Goal: Book appointment/travel/reservation

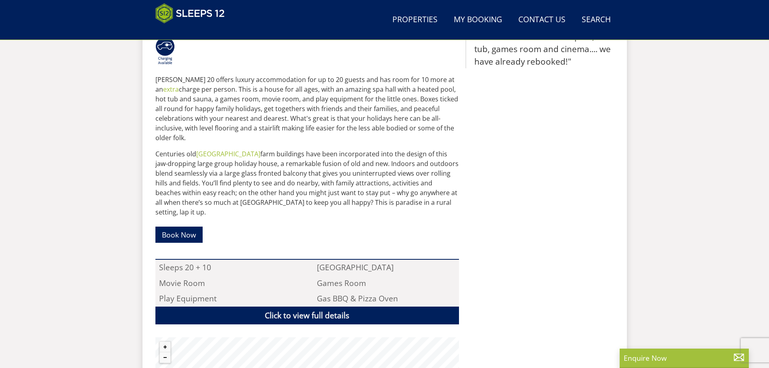
scroll to position [223, 0]
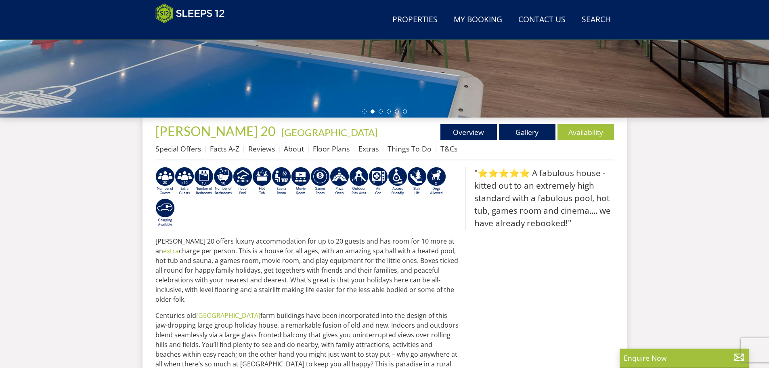
click at [295, 149] on link "About" at bounding box center [294, 149] width 20 height 10
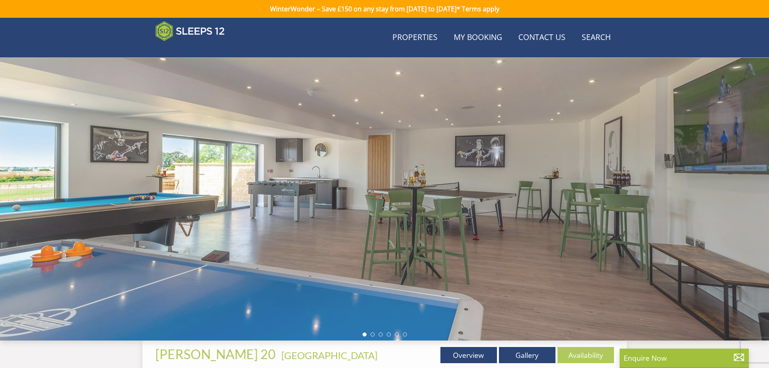
scroll to position [223, 0]
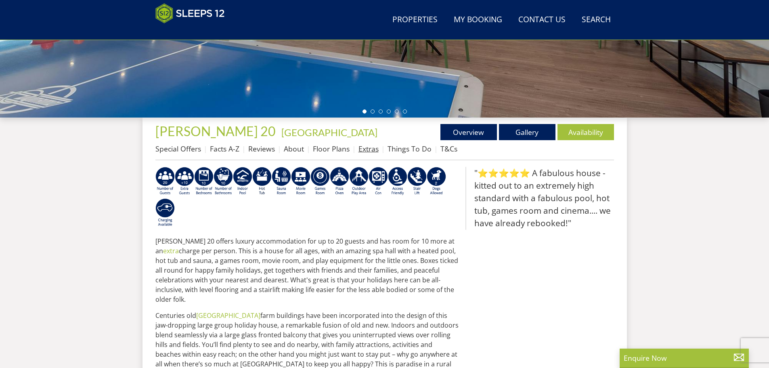
click at [363, 149] on link "Extras" at bounding box center [369, 149] width 20 height 10
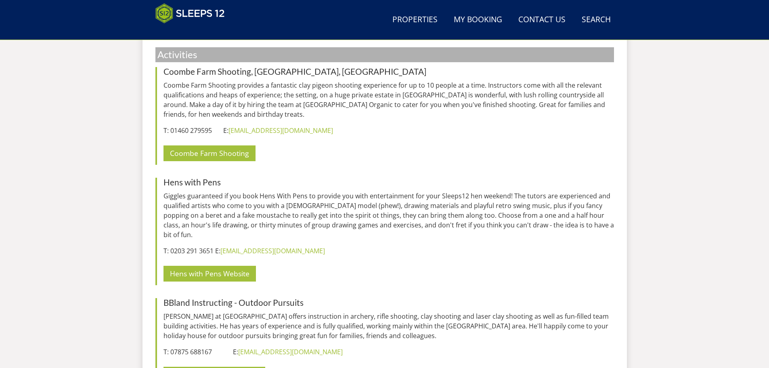
scroll to position [2398, 0]
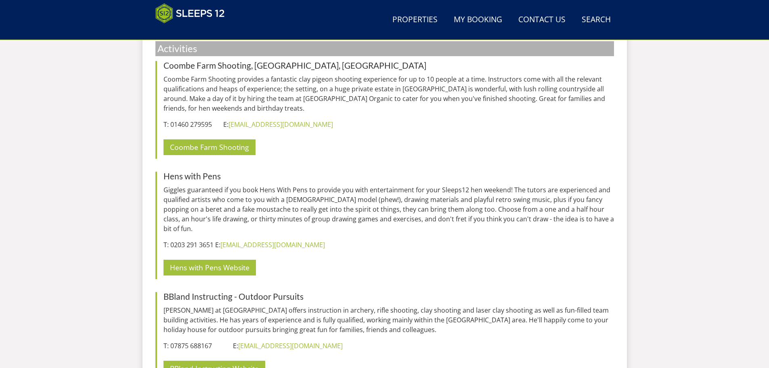
click at [212, 361] on link "BBland Instructing Website" at bounding box center [215, 369] width 102 height 16
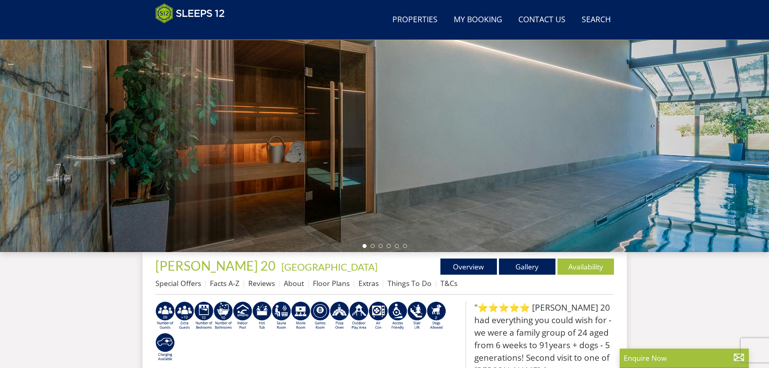
scroll to position [88, 0]
click at [420, 21] on link "Properties" at bounding box center [415, 20] width 52 height 18
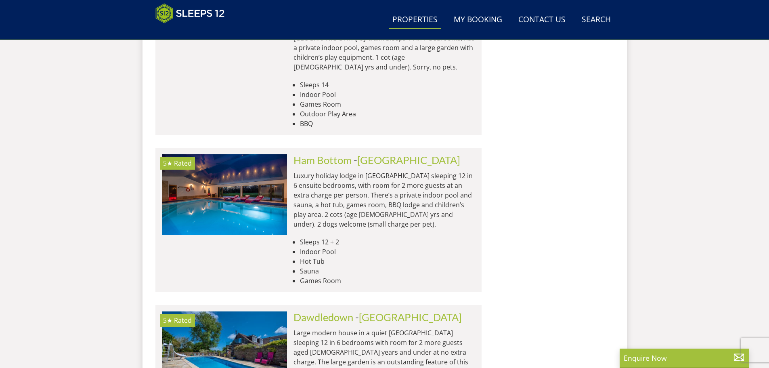
scroll to position [1391, 0]
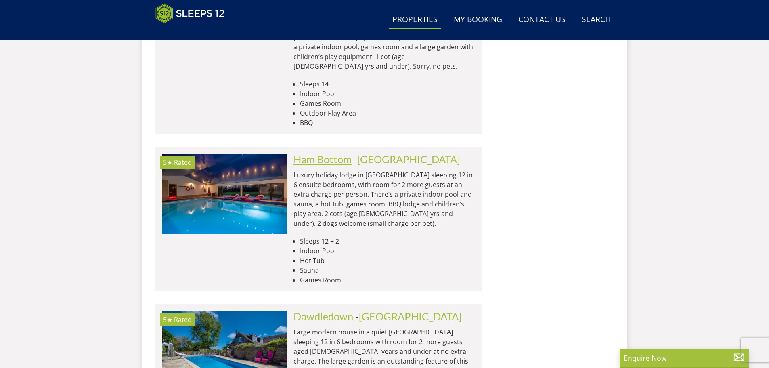
click at [315, 153] on link "Ham Bottom" at bounding box center [323, 159] width 58 height 12
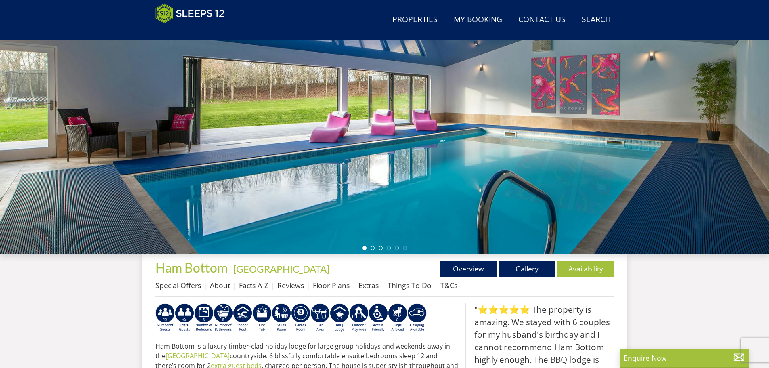
scroll to position [136, 0]
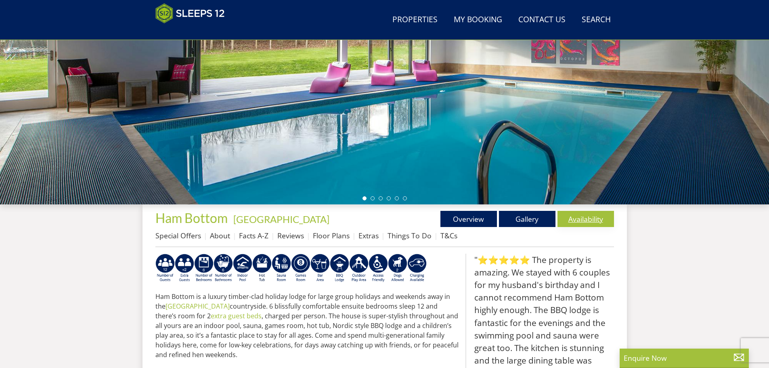
click at [581, 221] on link "Availability" at bounding box center [586, 219] width 57 height 16
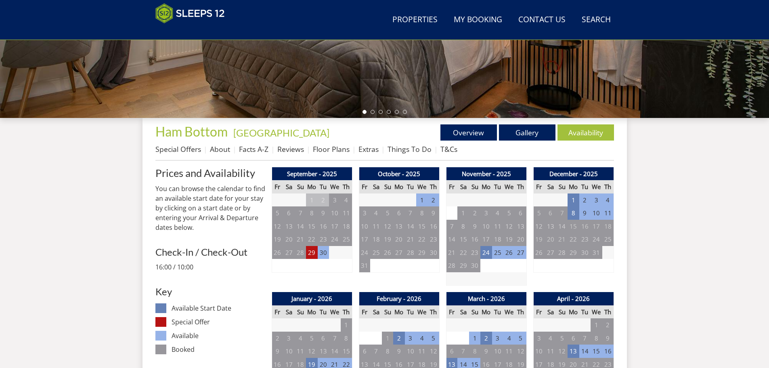
scroll to position [255, 0]
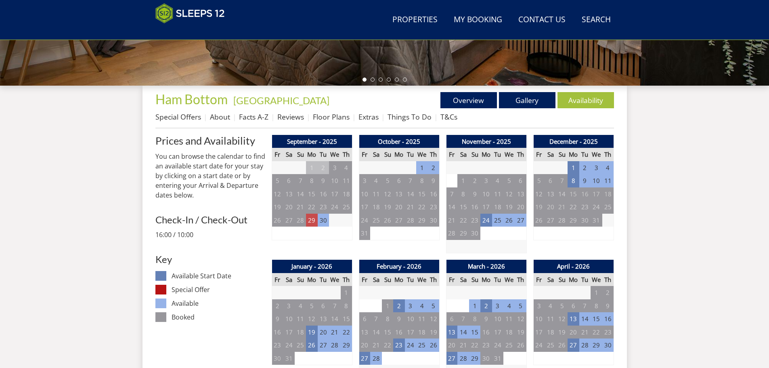
click at [311, 219] on td "29" at bounding box center [311, 220] width 11 height 13
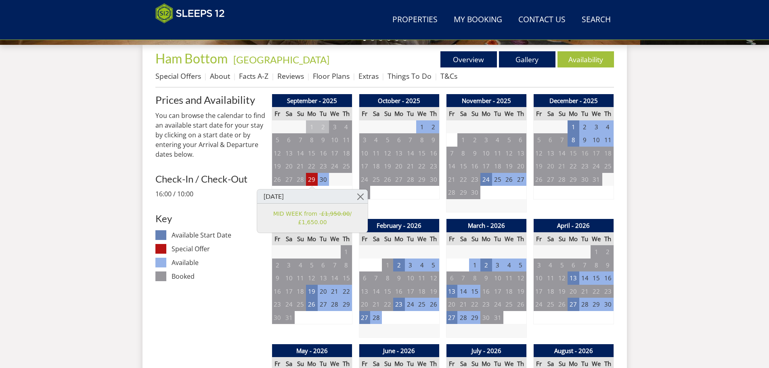
scroll to position [295, 0]
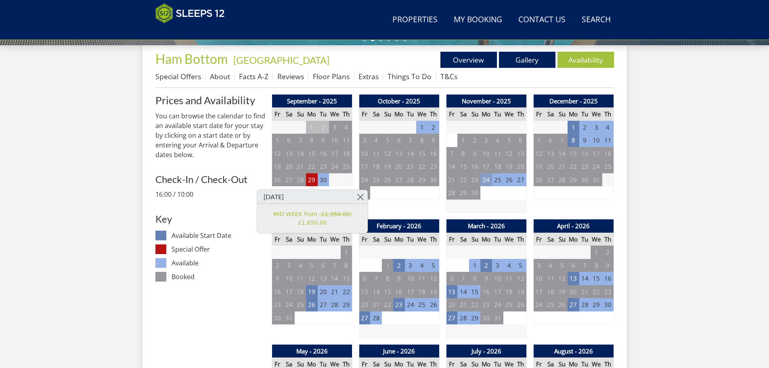
click at [484, 179] on td "24" at bounding box center [486, 179] width 11 height 13
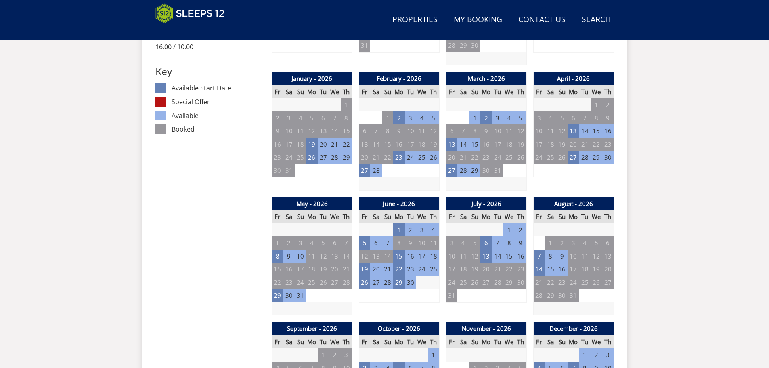
scroll to position [457, 0]
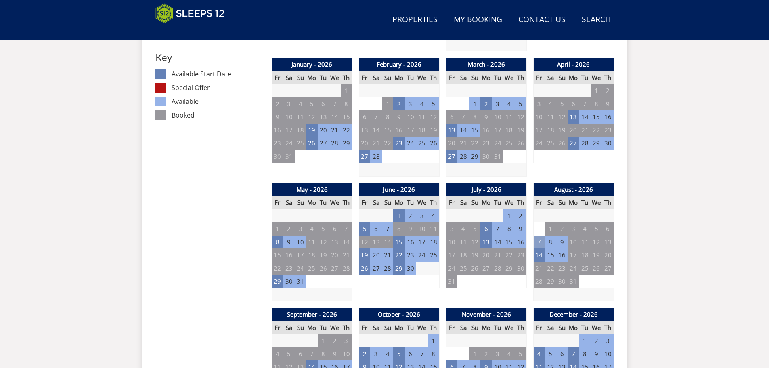
click at [536, 241] on td "7" at bounding box center [539, 241] width 11 height 13
click at [632, 239] on div "Search Menu Properties My Booking Contact Us [PHONE_NUMBER] Search Check Availa…" at bounding box center [384, 375] width 769 height 1628
click at [365, 256] on td "19" at bounding box center [364, 254] width 11 height 13
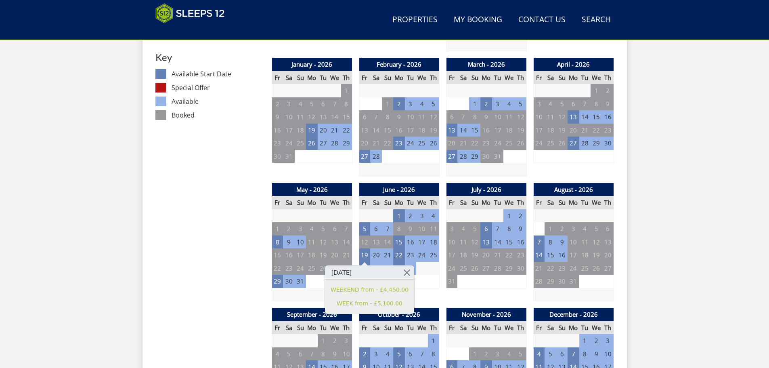
click at [666, 225] on div "Search Menu Properties My Booking Contact Us [PHONE_NUMBER] Search Check Availa…" at bounding box center [384, 375] width 769 height 1628
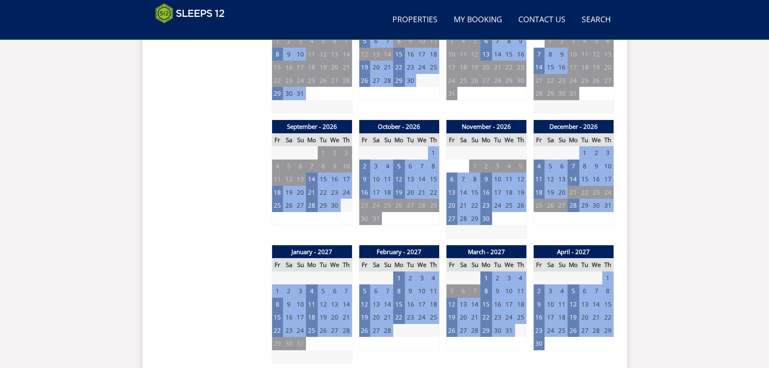
scroll to position [699, 0]
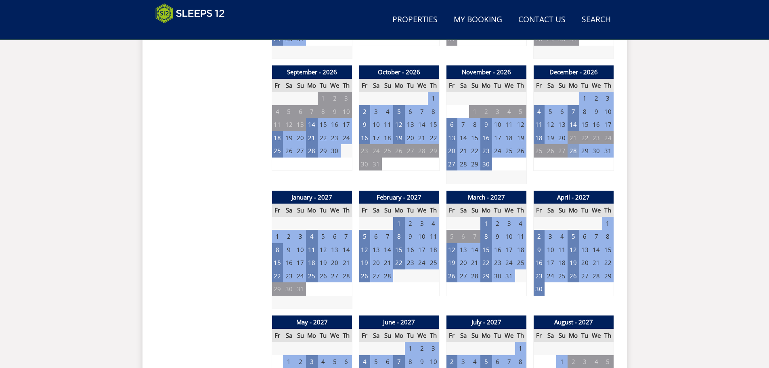
click at [574, 151] on td "28" at bounding box center [573, 150] width 11 height 13
click at [677, 151] on div "Search Menu Properties My Booking Contact Us [PHONE_NUMBER] Search Check Availa…" at bounding box center [384, 133] width 769 height 1628
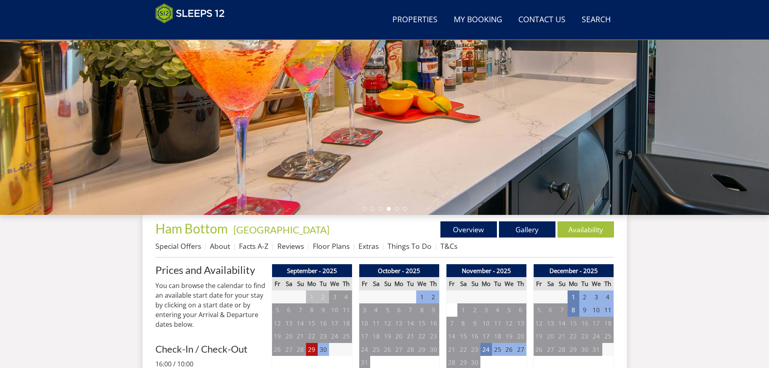
scroll to position [0, 0]
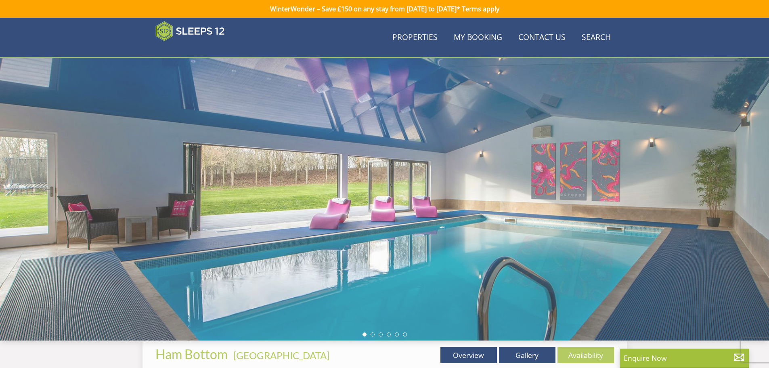
scroll to position [136, 0]
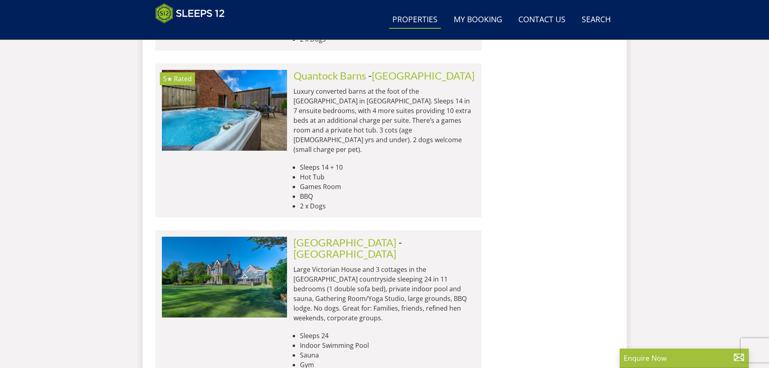
scroll to position [1997, 0]
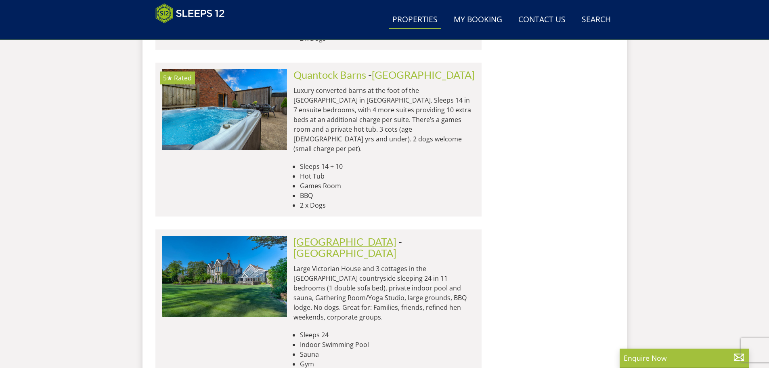
click at [324, 235] on link "[GEOGRAPHIC_DATA]" at bounding box center [345, 241] width 103 height 12
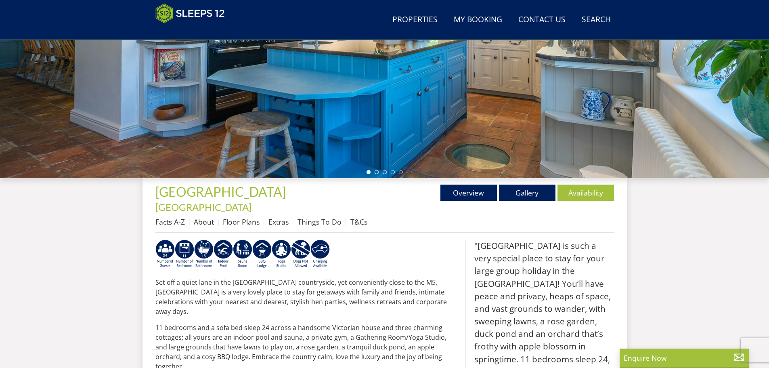
scroll to position [176, 0]
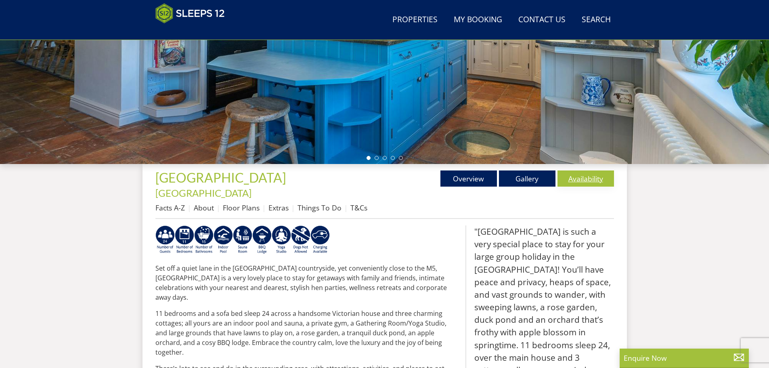
click at [576, 176] on link "Availability" at bounding box center [586, 178] width 57 height 16
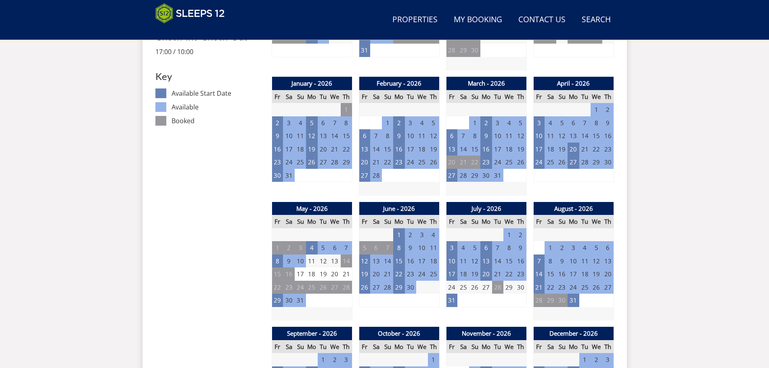
scroll to position [457, 0]
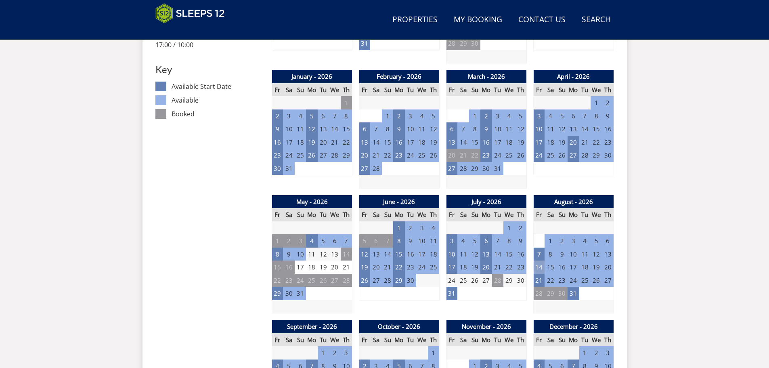
click at [540, 261] on td "14" at bounding box center [539, 267] width 11 height 13
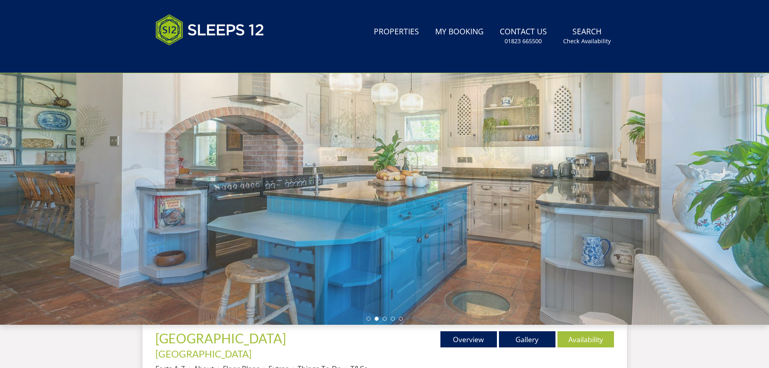
scroll to position [0, 0]
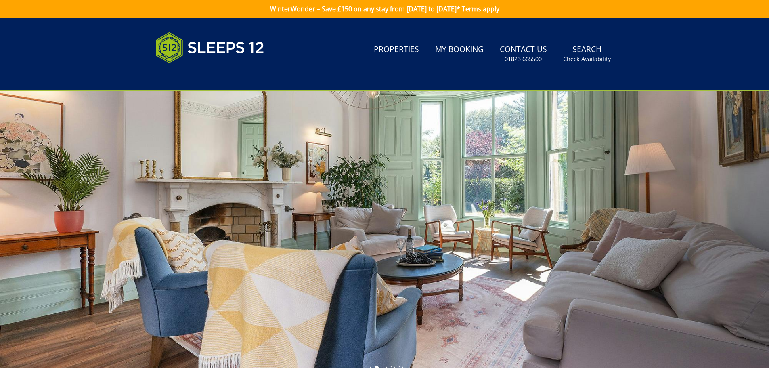
scroll to position [176, 0]
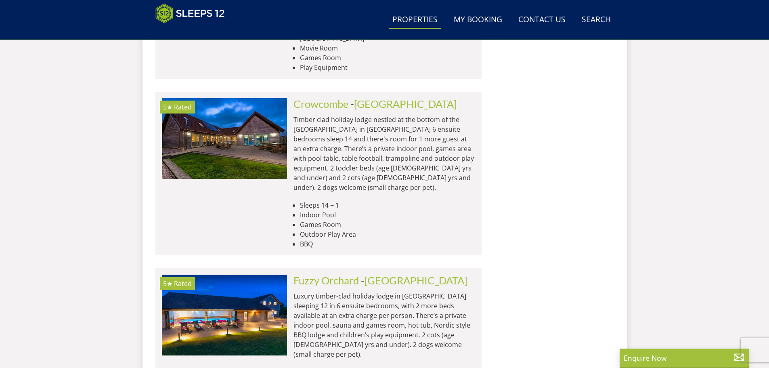
scroll to position [3209, 0]
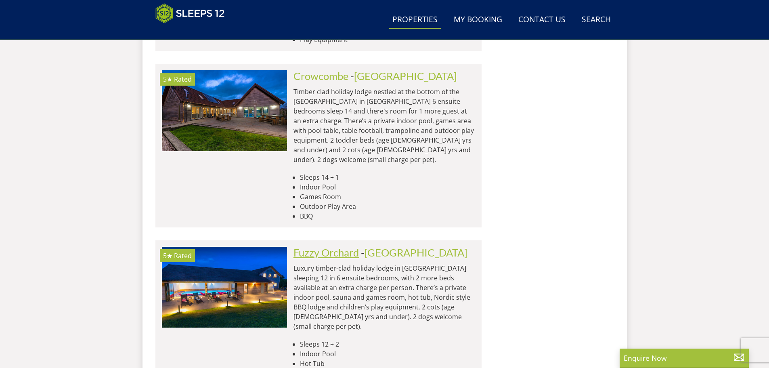
click at [346, 246] on link "Fuzzy Orchard" at bounding box center [326, 252] width 65 height 12
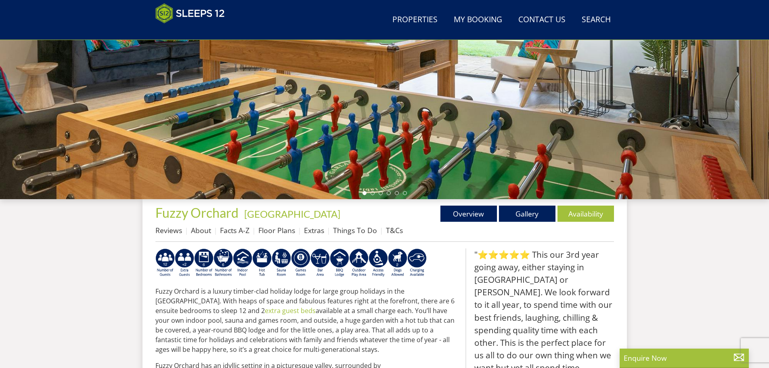
scroll to position [221, 0]
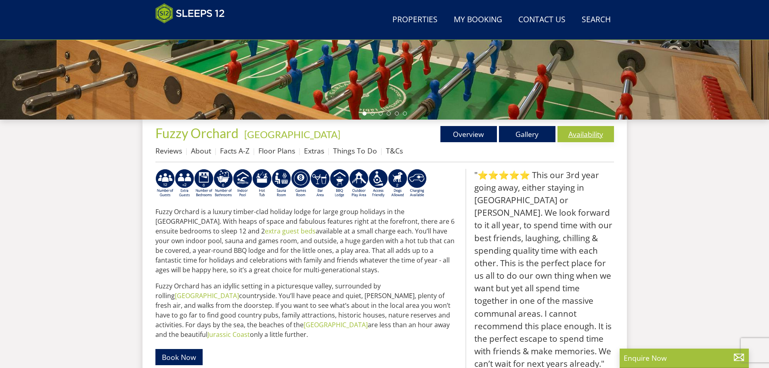
click at [588, 132] on link "Availability" at bounding box center [586, 134] width 57 height 16
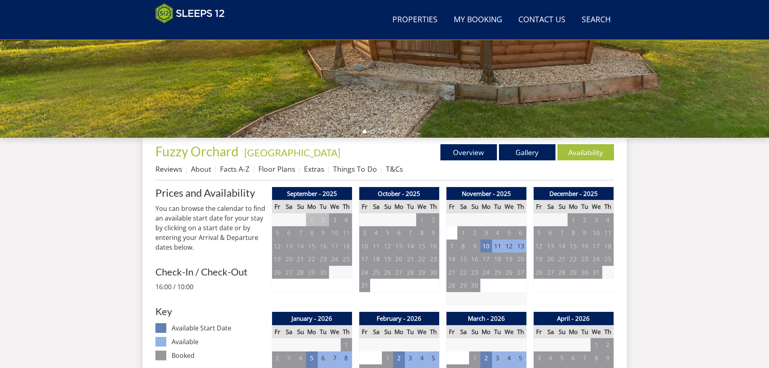
scroll to position [58, 0]
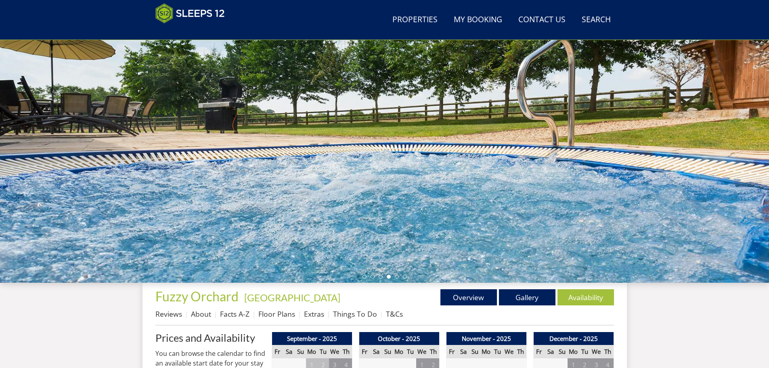
scroll to position [221, 0]
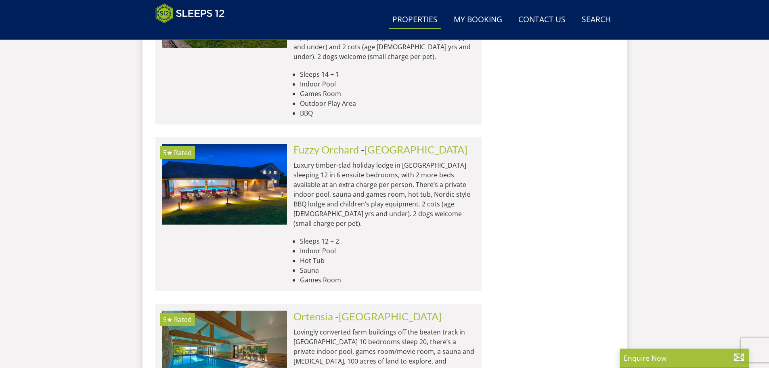
scroll to position [3330, 0]
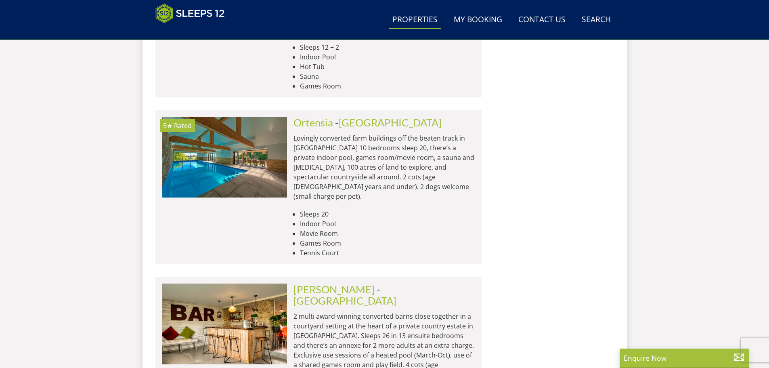
scroll to position [3492, 0]
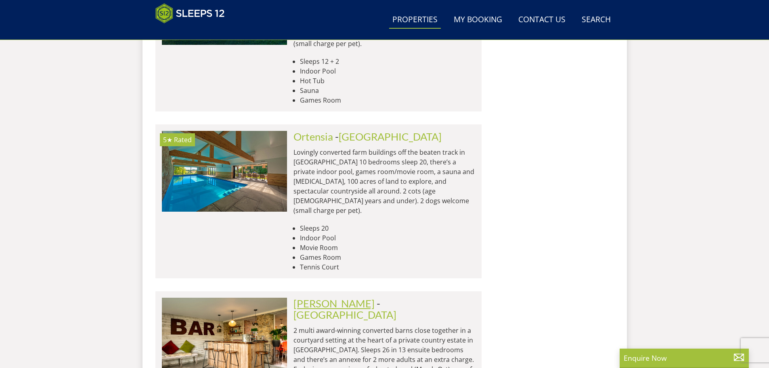
click at [310, 297] on link "[PERSON_NAME]" at bounding box center [334, 303] width 81 height 12
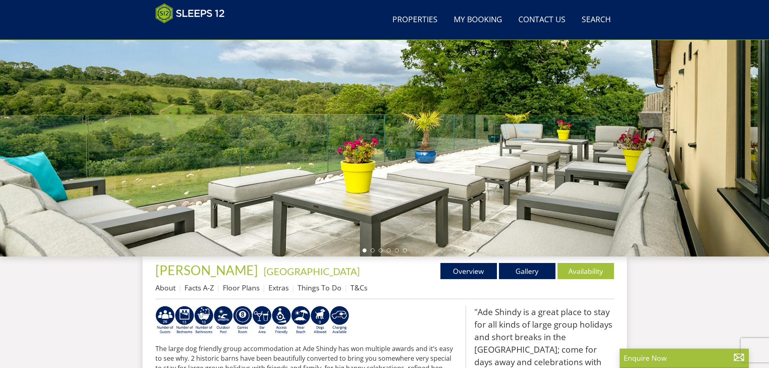
scroll to position [128, 0]
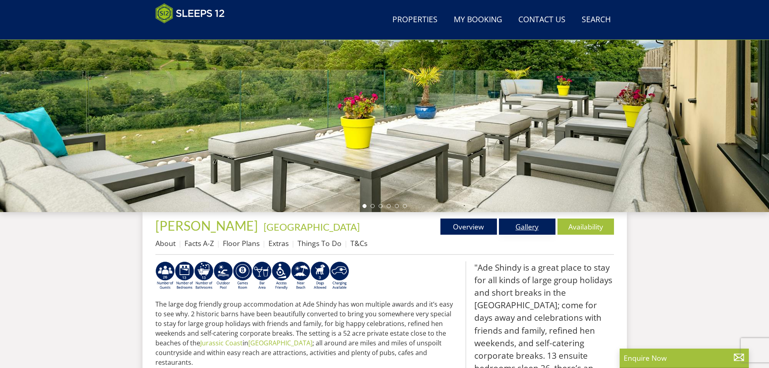
click at [528, 228] on link "Gallery" at bounding box center [527, 227] width 57 height 16
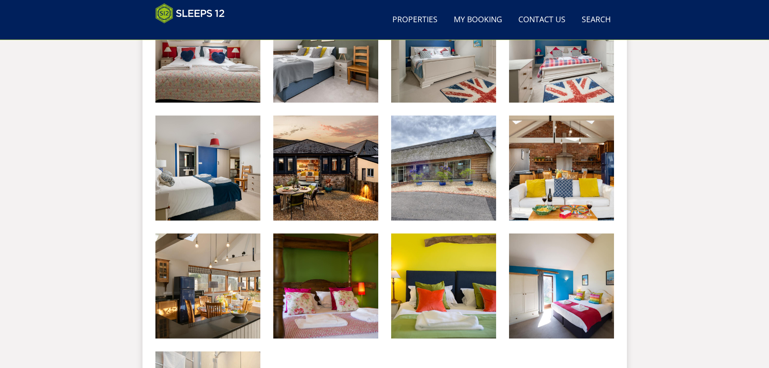
scroll to position [941, 0]
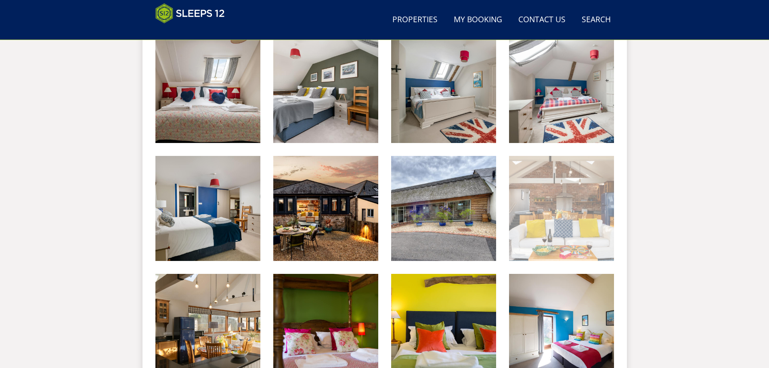
click at [550, 206] on img at bounding box center [561, 208] width 105 height 105
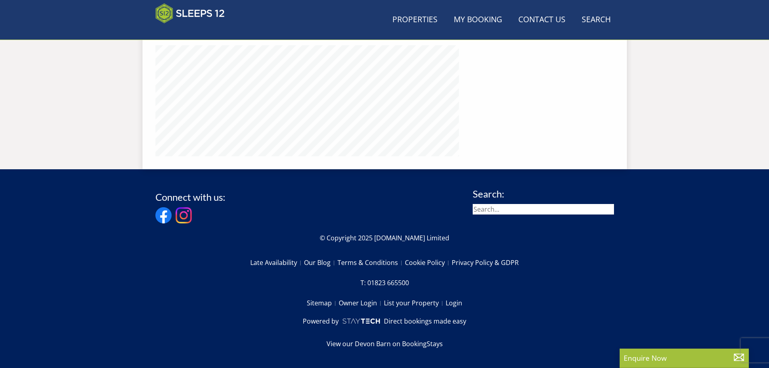
scroll to position [128, 0]
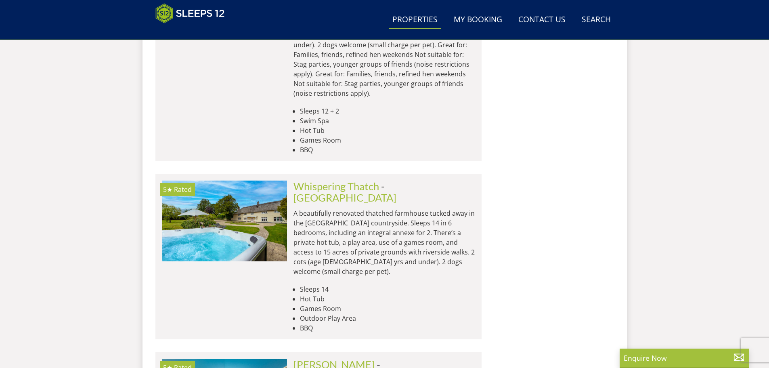
scroll to position [4017, 0]
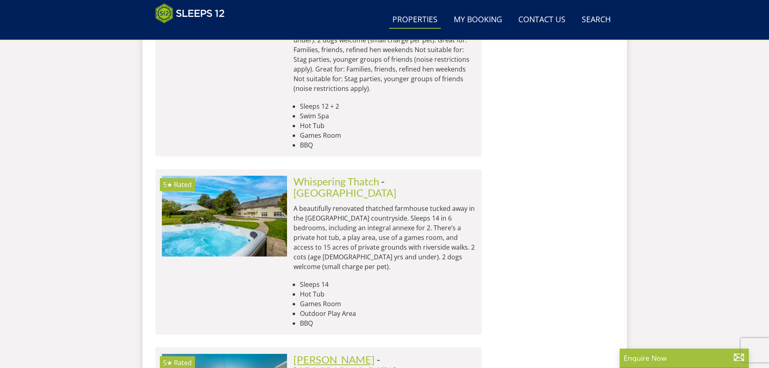
click at [312, 353] on link "[PERSON_NAME]" at bounding box center [334, 359] width 81 height 12
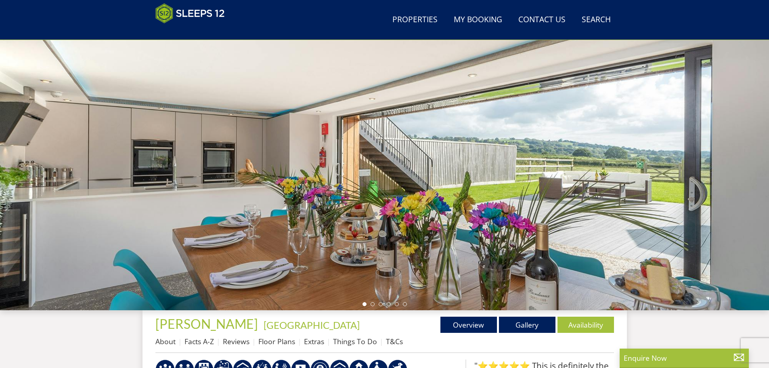
scroll to position [139, 0]
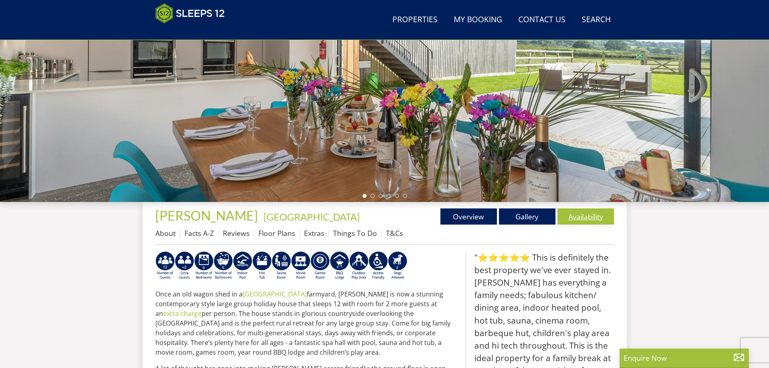
click at [583, 217] on link "Availability" at bounding box center [586, 216] width 57 height 16
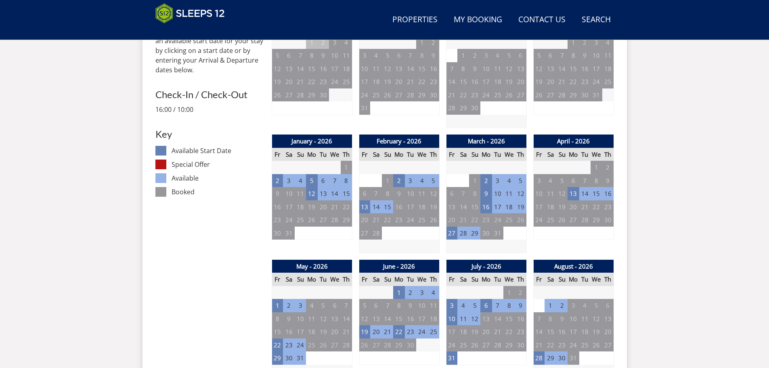
scroll to position [381, 0]
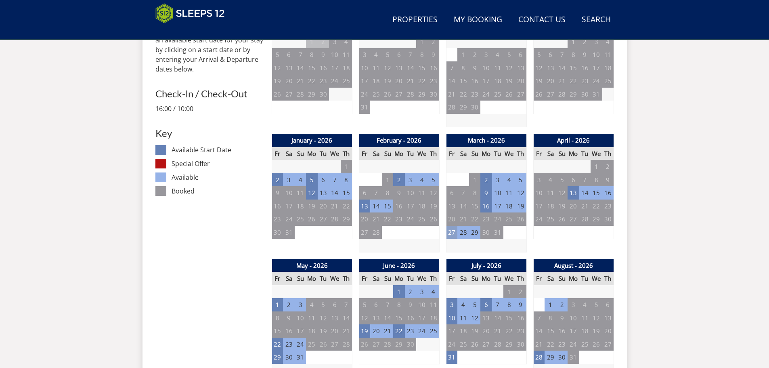
click at [454, 232] on td "27" at bounding box center [451, 232] width 11 height 13
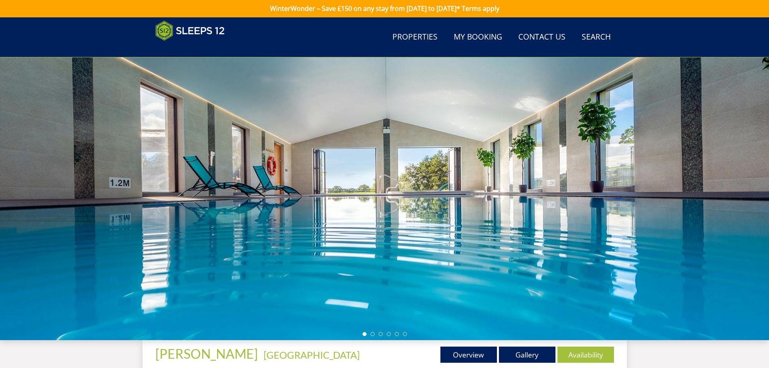
scroll to position [0, 0]
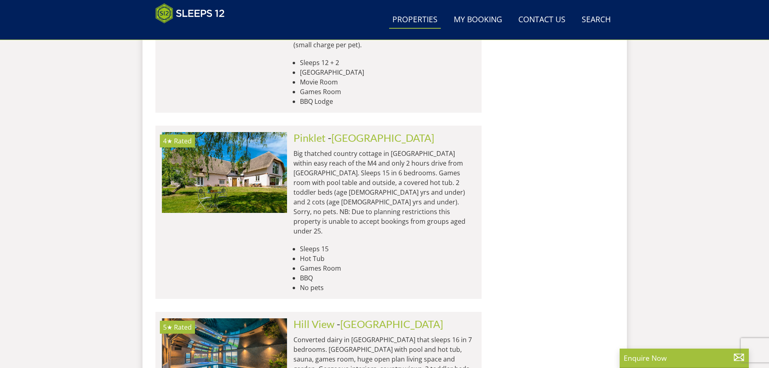
scroll to position [4380, 0]
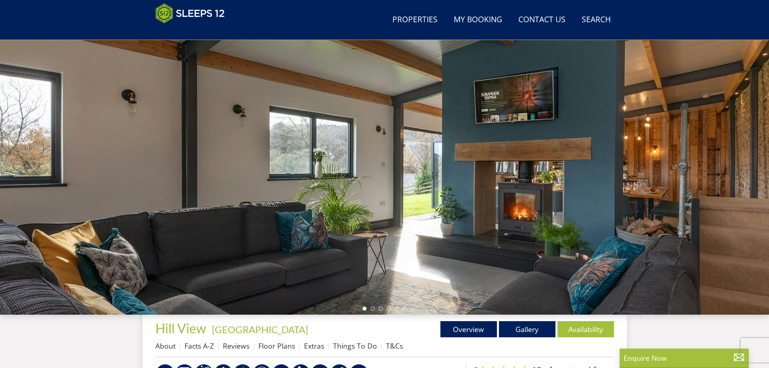
scroll to position [134, 0]
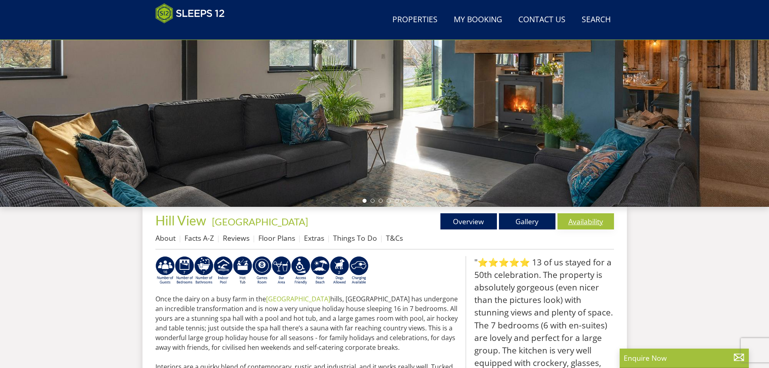
click at [580, 220] on link "Availability" at bounding box center [586, 221] width 57 height 16
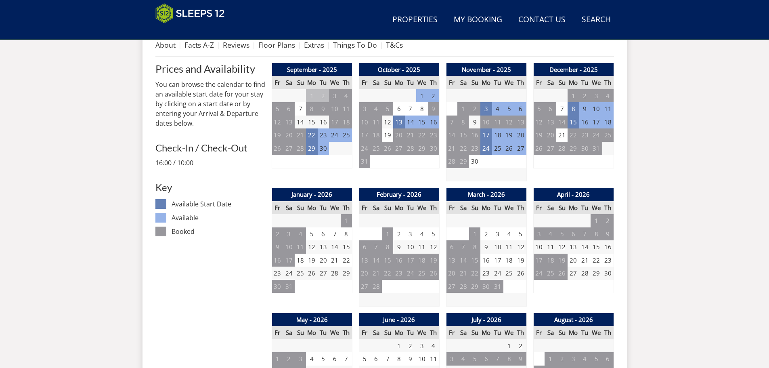
scroll to position [255, 0]
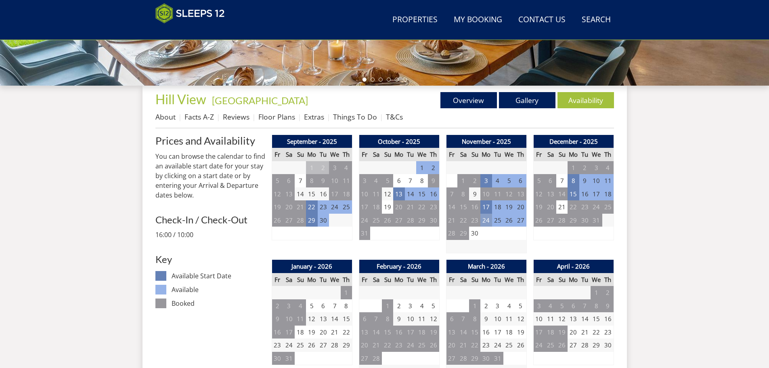
click at [484, 221] on td "24" at bounding box center [486, 220] width 11 height 13
click at [575, 192] on td "15" at bounding box center [573, 193] width 11 height 13
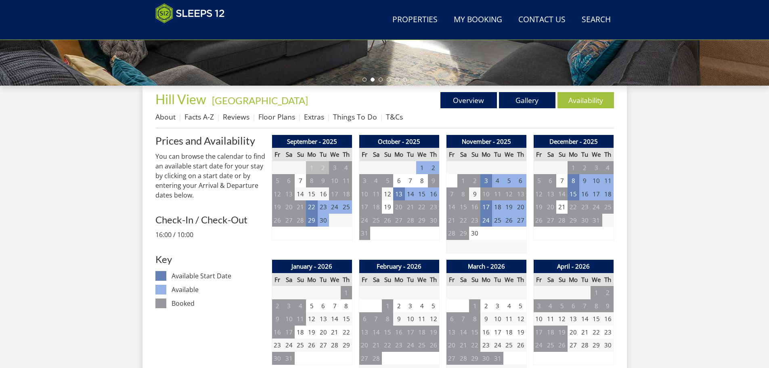
drag, startPoint x: 397, startPoint y: 192, endPoint x: 415, endPoint y: 192, distance: 18.6
click at [397, 192] on td "13" at bounding box center [398, 193] width 11 height 13
click at [309, 208] on td "22" at bounding box center [311, 206] width 11 height 13
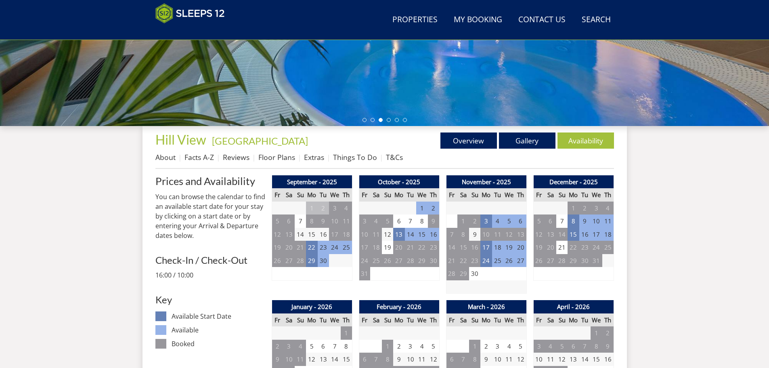
scroll to position [0, 0]
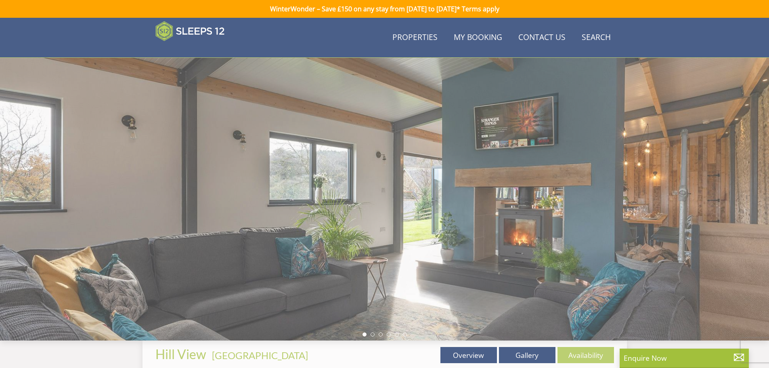
scroll to position [134, 0]
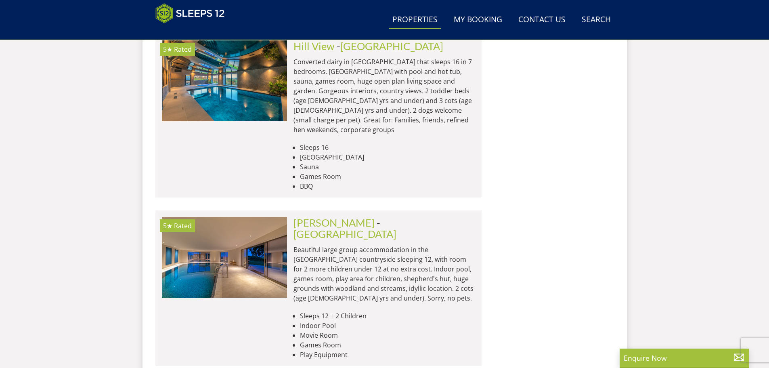
scroll to position [4663, 0]
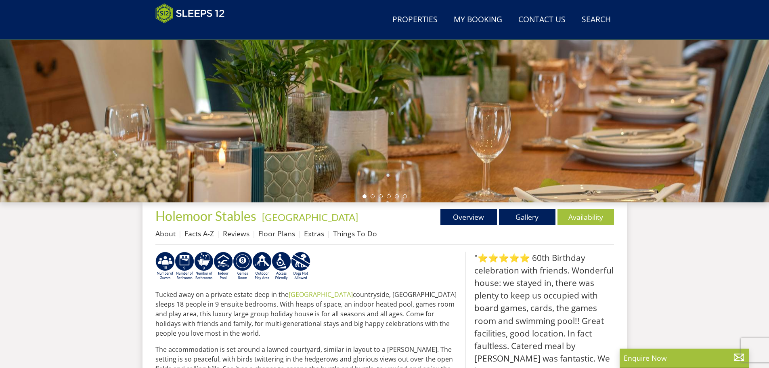
scroll to position [139, 0]
click at [577, 216] on link "Availability" at bounding box center [586, 216] width 57 height 16
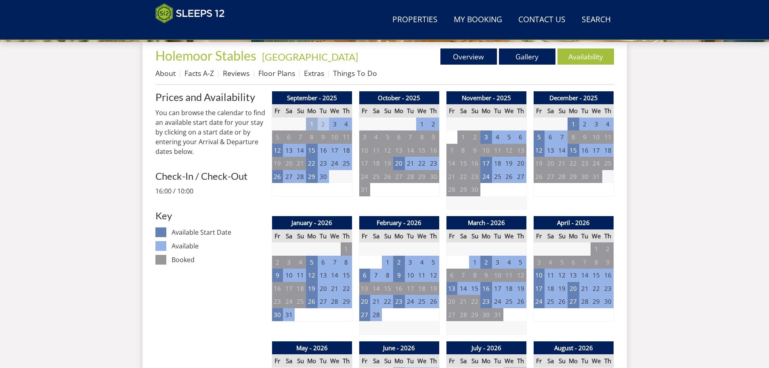
scroll to position [338, 0]
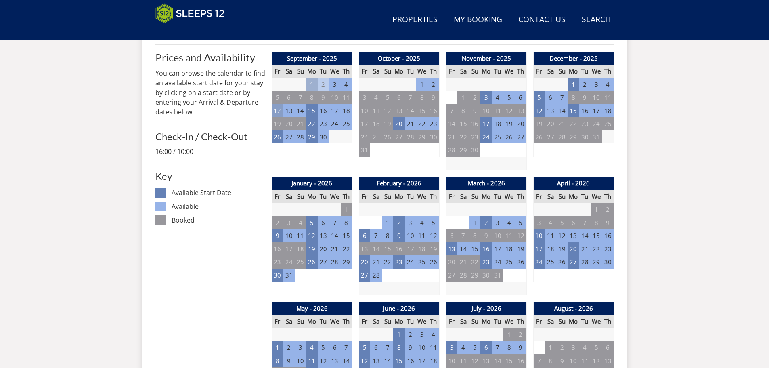
click at [276, 108] on td "12" at bounding box center [277, 110] width 11 height 13
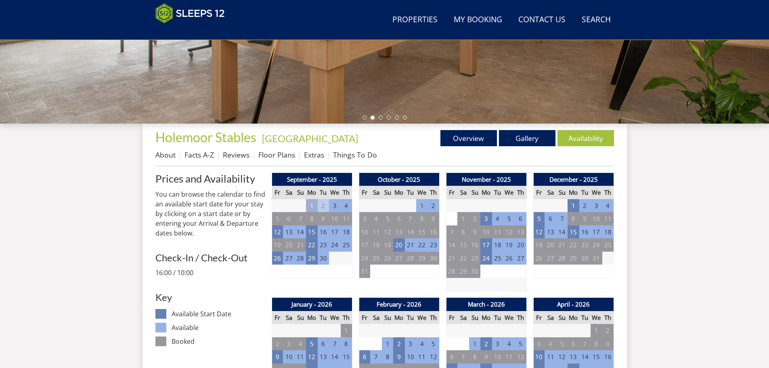
scroll to position [298, 0]
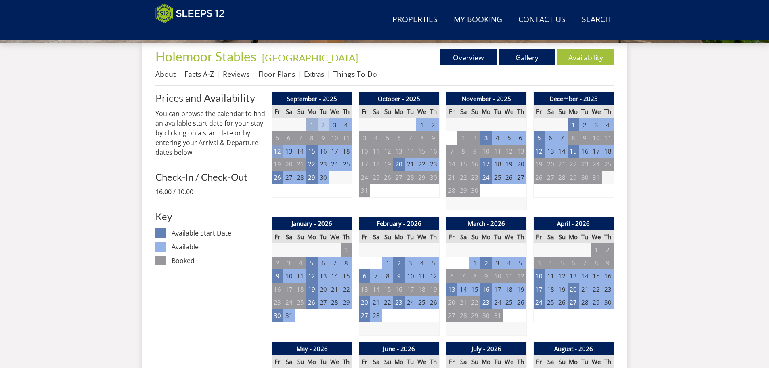
click at [275, 150] on td "12" at bounding box center [277, 151] width 11 height 13
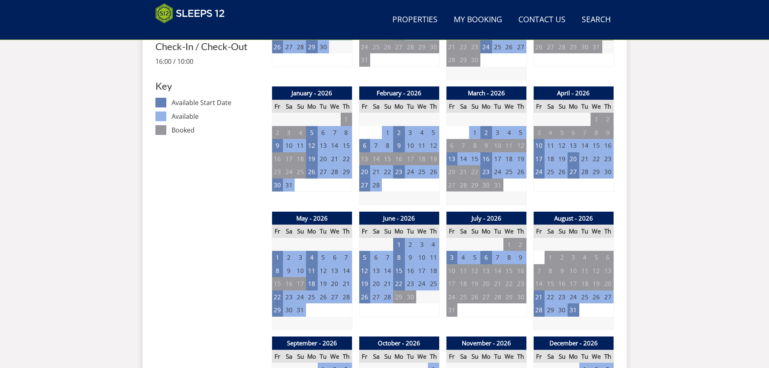
scroll to position [500, 0]
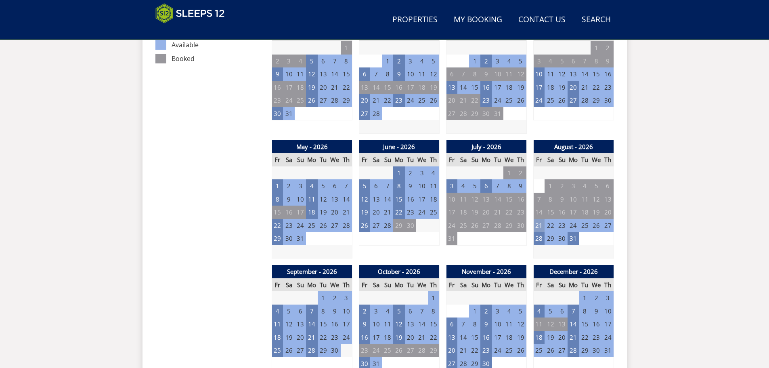
click at [540, 226] on td "21" at bounding box center [539, 225] width 11 height 13
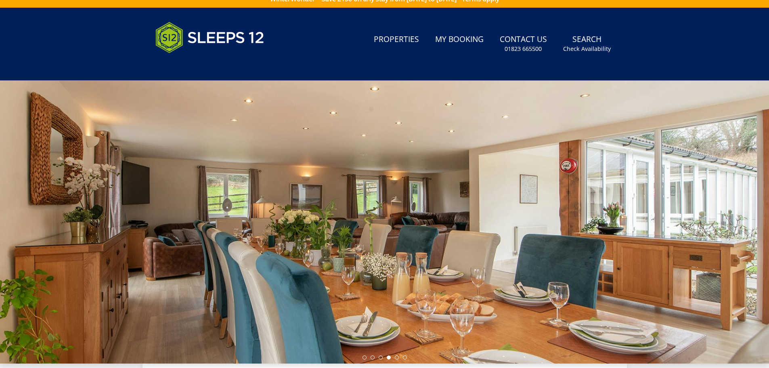
scroll to position [0, 0]
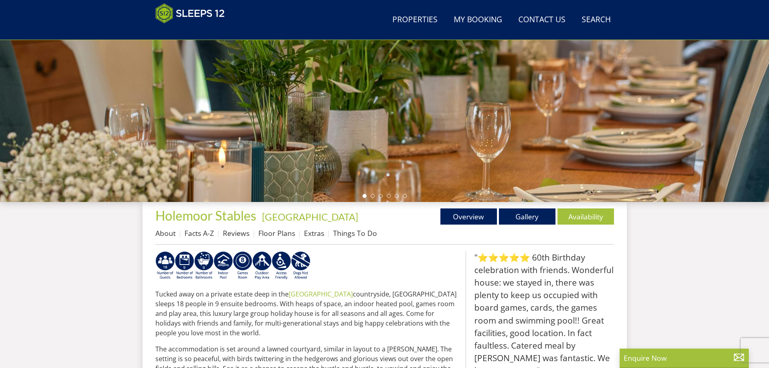
scroll to position [4663, 0]
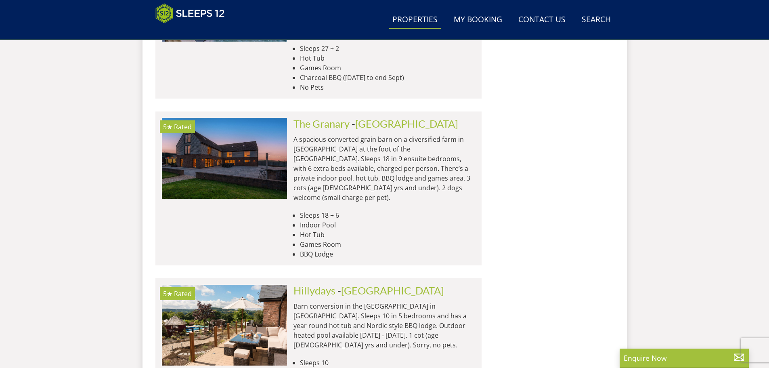
scroll to position [5471, 0]
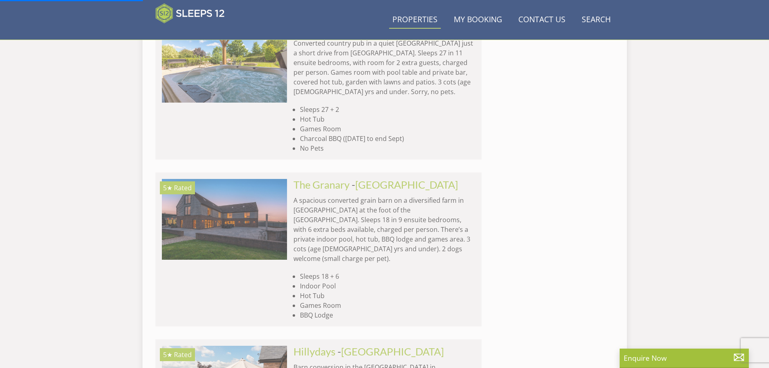
drag, startPoint x: 590, startPoint y: 176, endPoint x: 595, endPoint y: 175, distance: 5.1
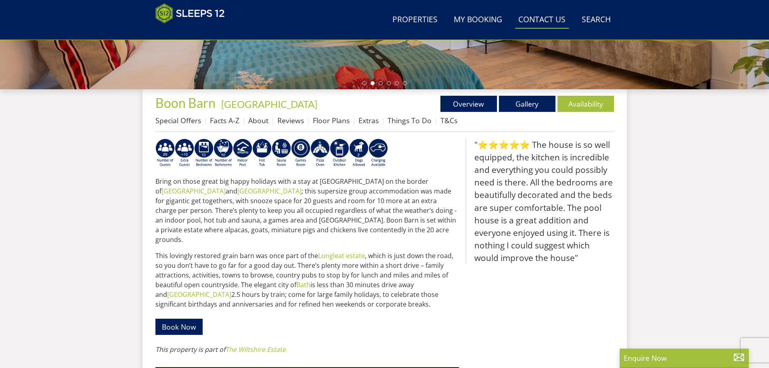
scroll to position [260, 0]
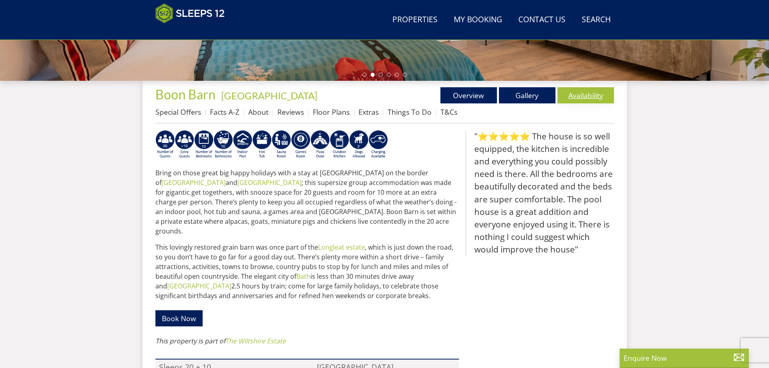
click at [584, 95] on link "Availability" at bounding box center [586, 95] width 57 height 16
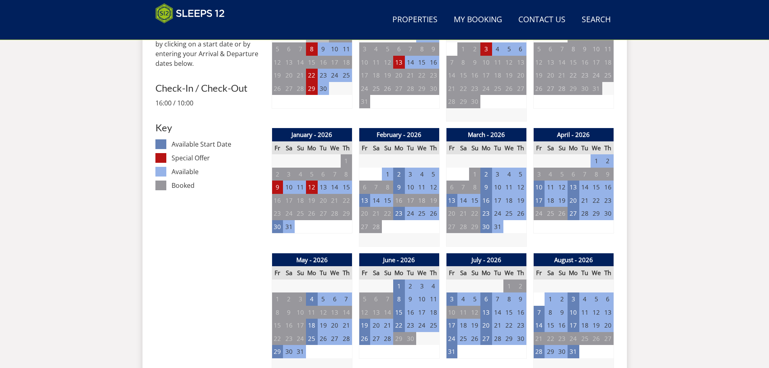
scroll to position [457, 0]
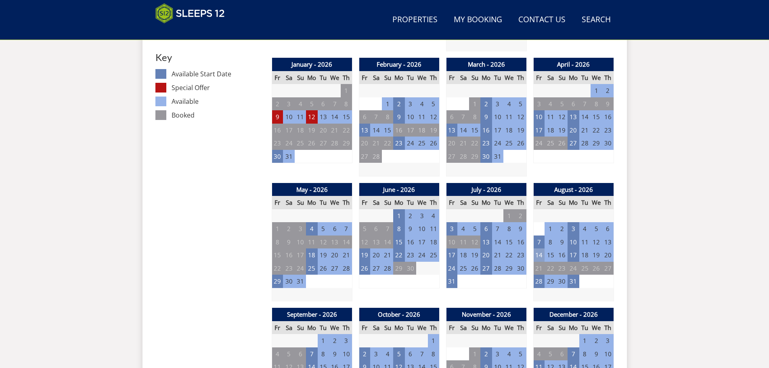
click at [538, 257] on td "14" at bounding box center [539, 254] width 11 height 13
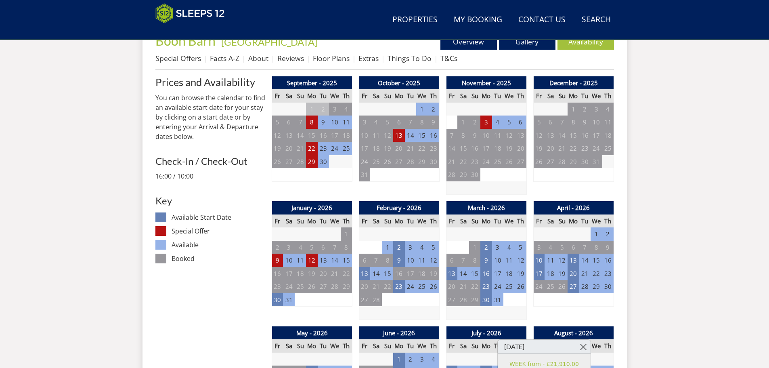
scroll to position [295, 0]
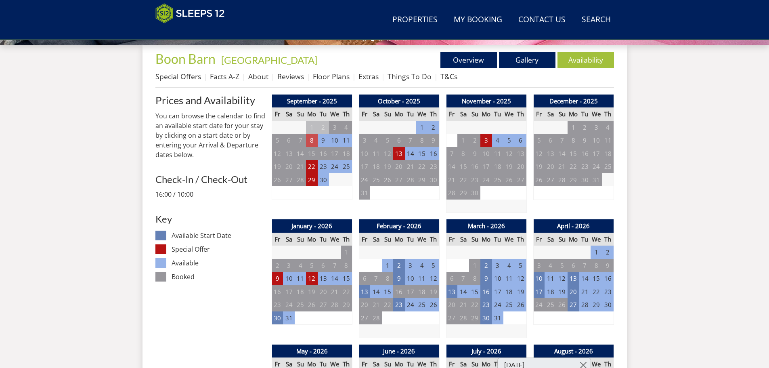
click at [310, 139] on td "8" at bounding box center [311, 140] width 11 height 13
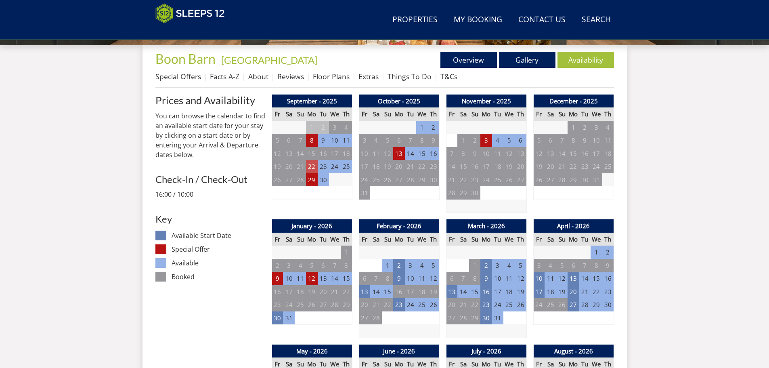
click at [312, 168] on td "22" at bounding box center [311, 166] width 11 height 13
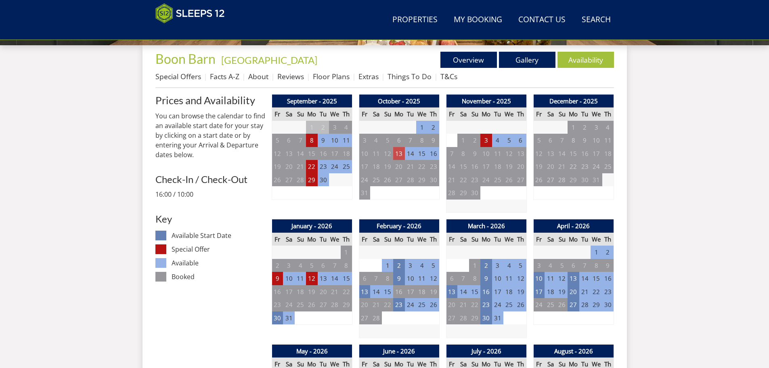
click at [397, 152] on td "13" at bounding box center [398, 153] width 11 height 13
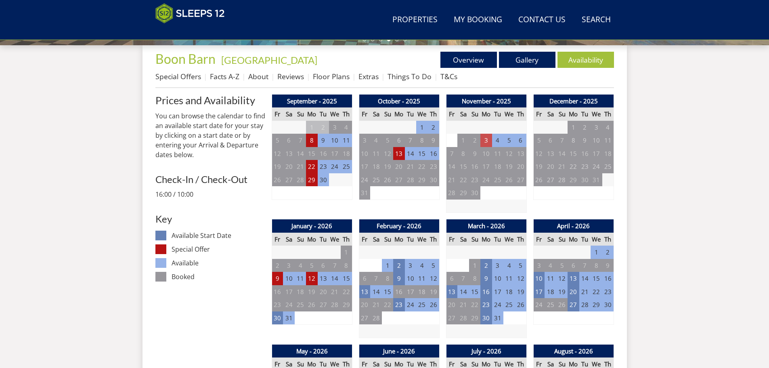
click at [490, 141] on td "3" at bounding box center [486, 140] width 11 height 13
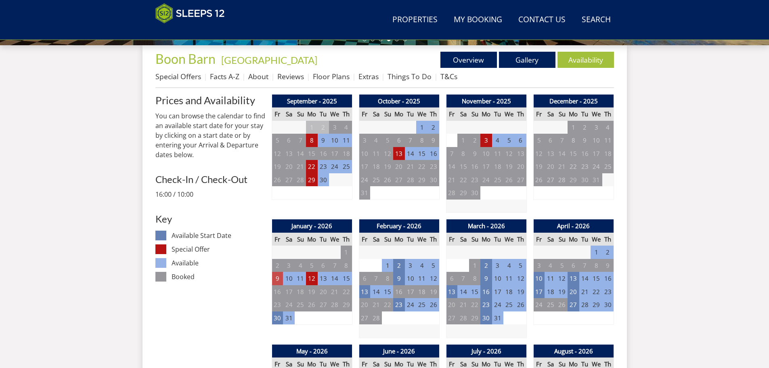
click at [273, 277] on td "9" at bounding box center [277, 278] width 11 height 13
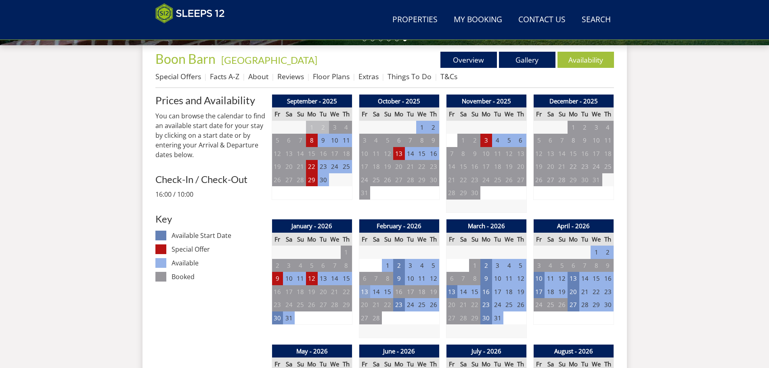
click at [363, 292] on td "13" at bounding box center [364, 291] width 11 height 13
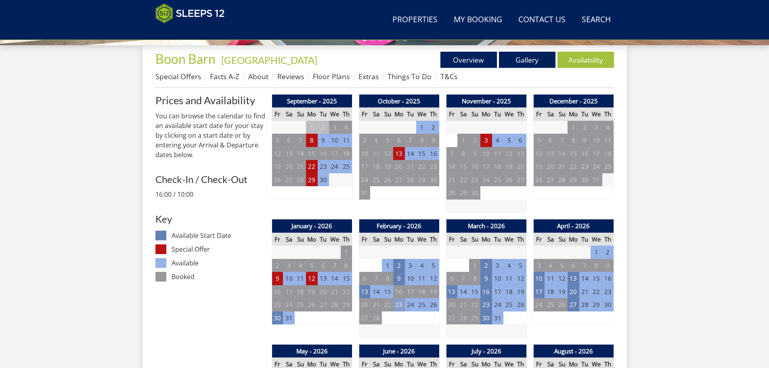
click at [400, 303] on td "23" at bounding box center [398, 304] width 11 height 13
drag, startPoint x: 452, startPoint y: 292, endPoint x: 456, endPoint y: 290, distance: 4.9
click at [453, 291] on td "13" at bounding box center [451, 291] width 11 height 13
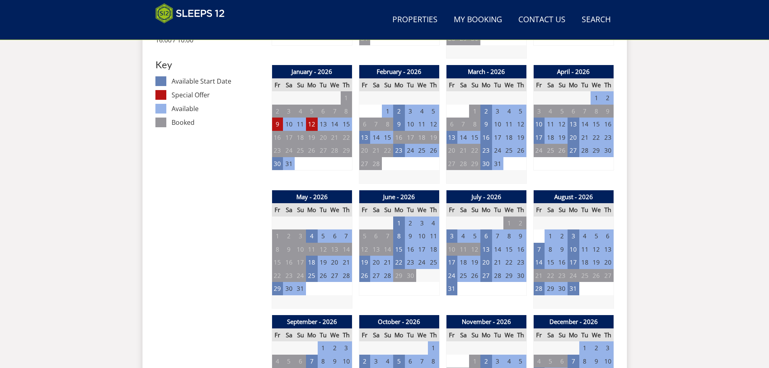
scroll to position [457, 0]
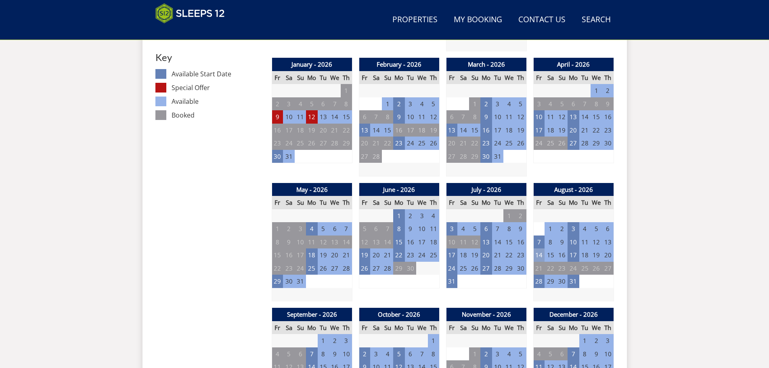
click at [536, 254] on td "14" at bounding box center [539, 254] width 11 height 13
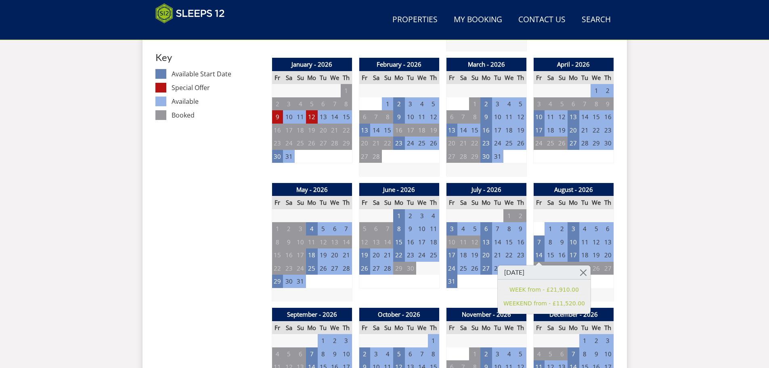
click at [697, 217] on div "Search Menu Properties My Booking Contact Us [PHONE_NUMBER] Search Check Availa…" at bounding box center [384, 375] width 769 height 1628
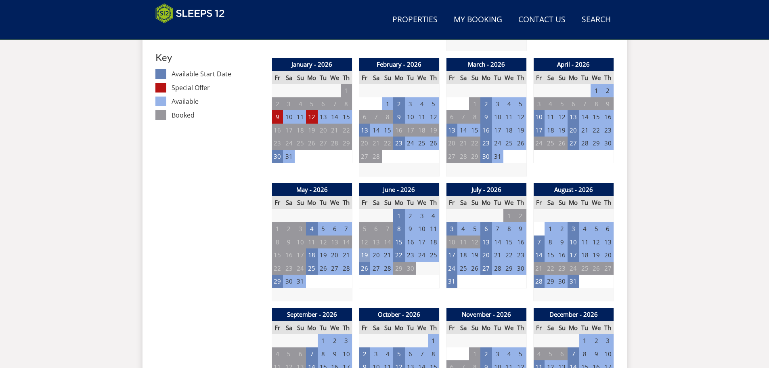
click at [366, 255] on td "19" at bounding box center [364, 254] width 11 height 13
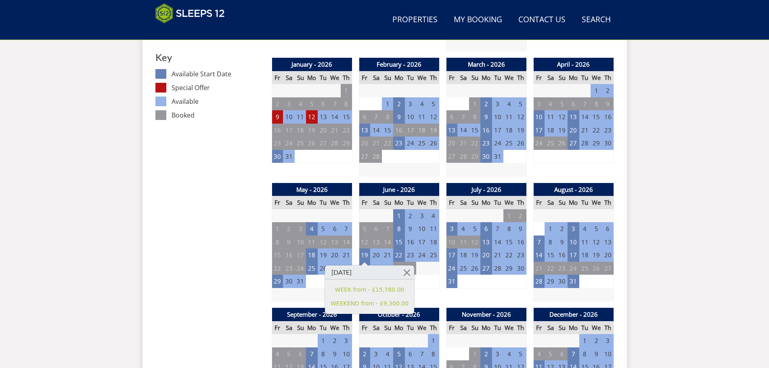
click at [658, 202] on div "Search Menu Properties My Booking Contact Us [PHONE_NUMBER] Search Check Availa…" at bounding box center [384, 375] width 769 height 1628
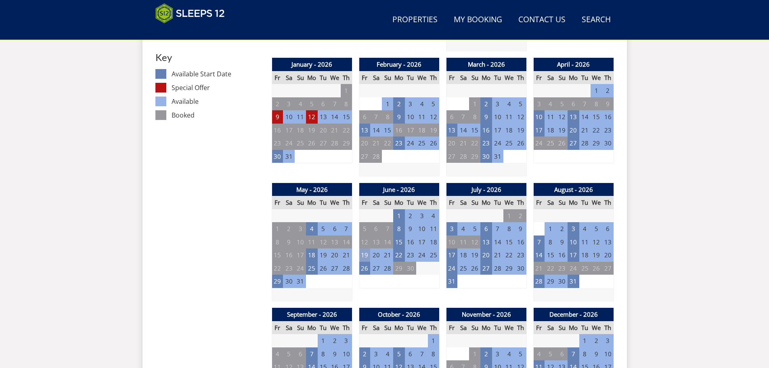
click at [366, 255] on td "19" at bounding box center [364, 254] width 11 height 13
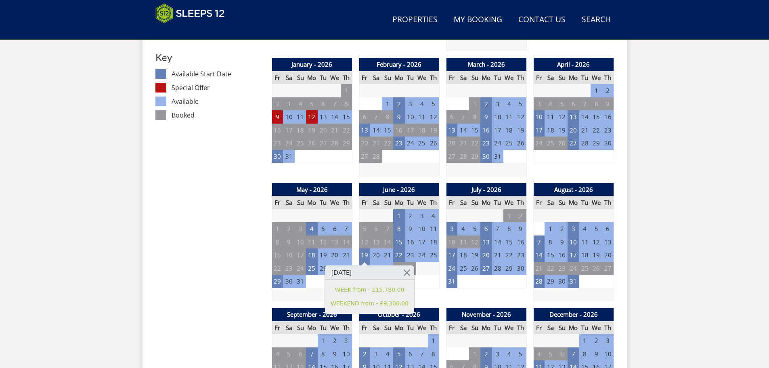
click at [710, 206] on div "Search Menu Properties My Booking Contact Us [PHONE_NUMBER] Search Check Availa…" at bounding box center [384, 375] width 769 height 1628
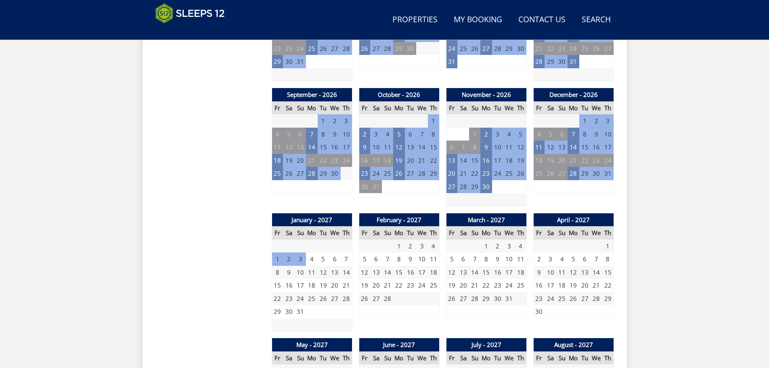
scroll to position [659, 0]
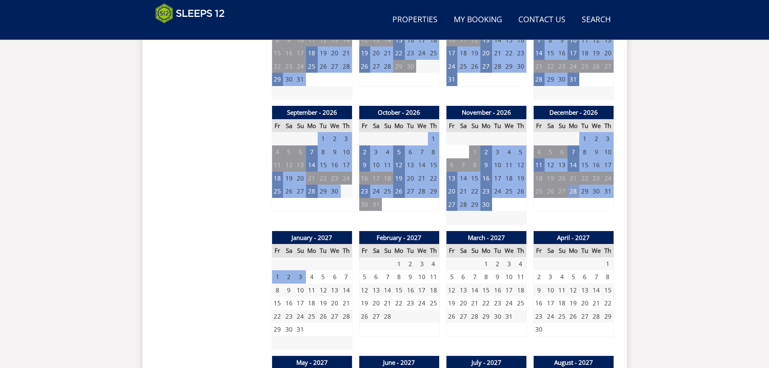
click at [576, 192] on td "28" at bounding box center [573, 191] width 11 height 13
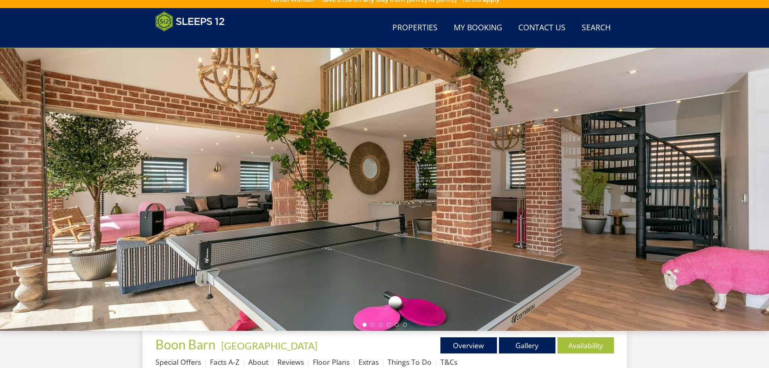
scroll to position [48, 0]
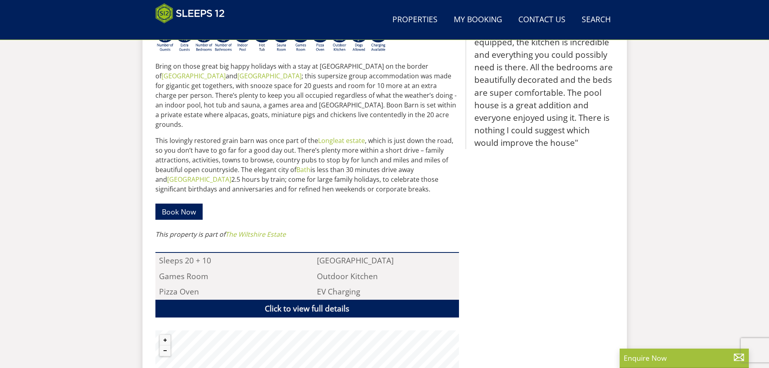
scroll to position [209, 0]
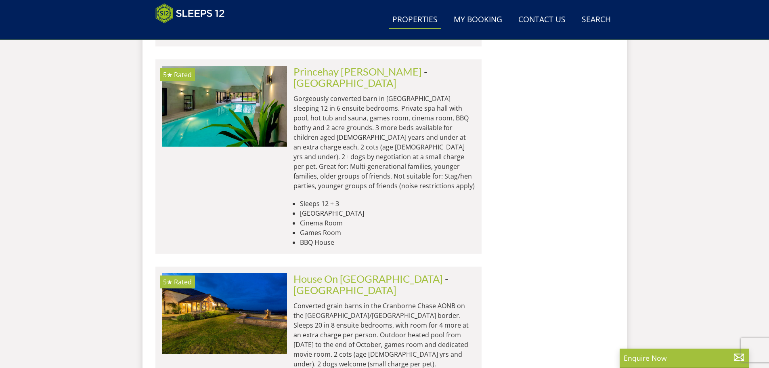
scroll to position [6602, 0]
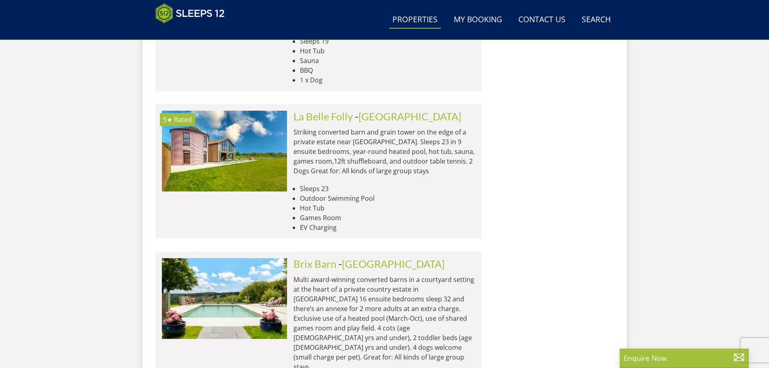
scroll to position [8783, 0]
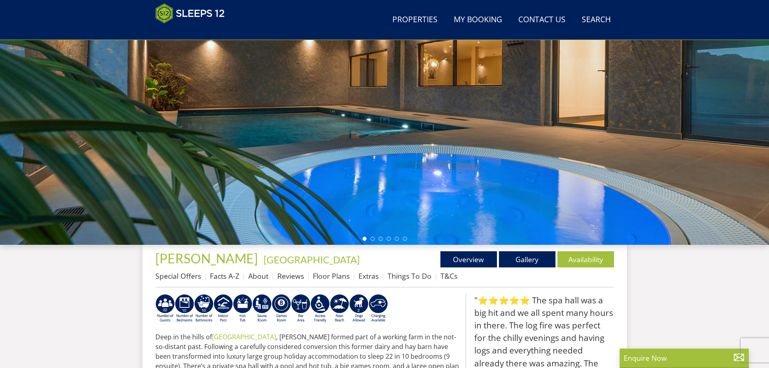
scroll to position [179, 0]
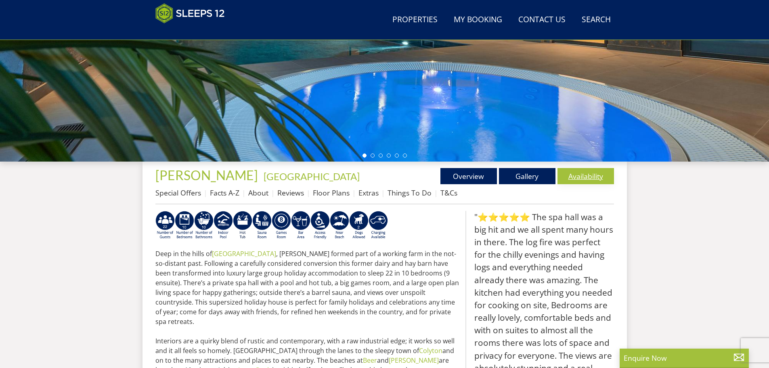
click at [577, 176] on link "Availability" at bounding box center [586, 176] width 57 height 16
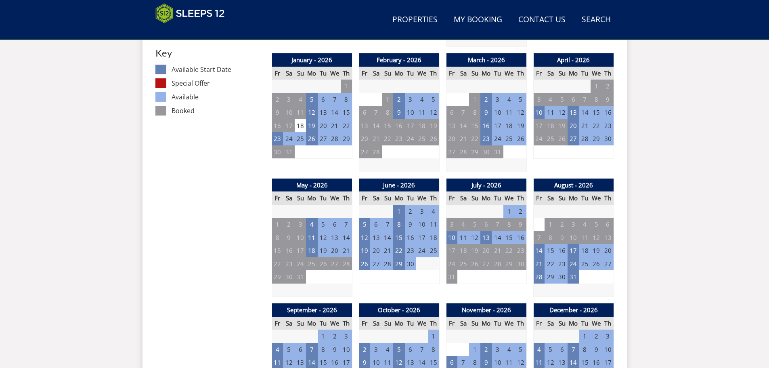
scroll to position [462, 0]
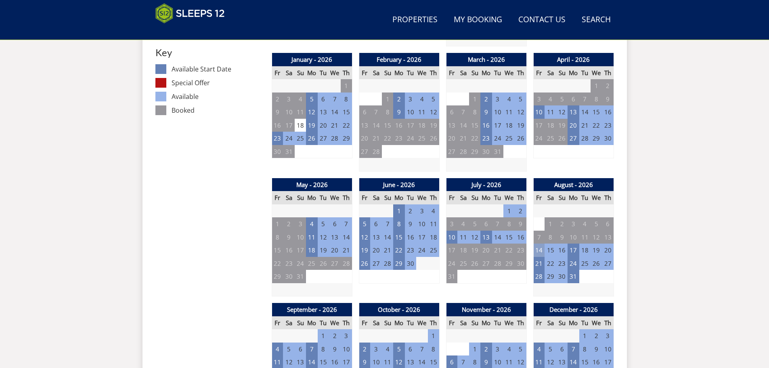
click at [536, 249] on td "14" at bounding box center [539, 250] width 11 height 13
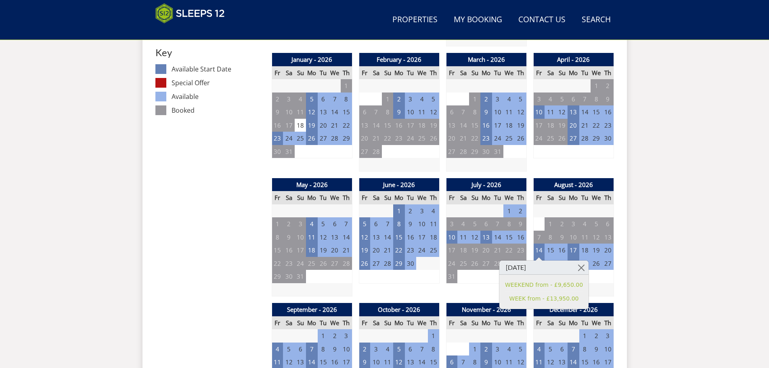
click at [675, 232] on div "Search Menu Properties My Booking Contact Us [PHONE_NUMBER] Search Check Availa…" at bounding box center [384, 370] width 769 height 1628
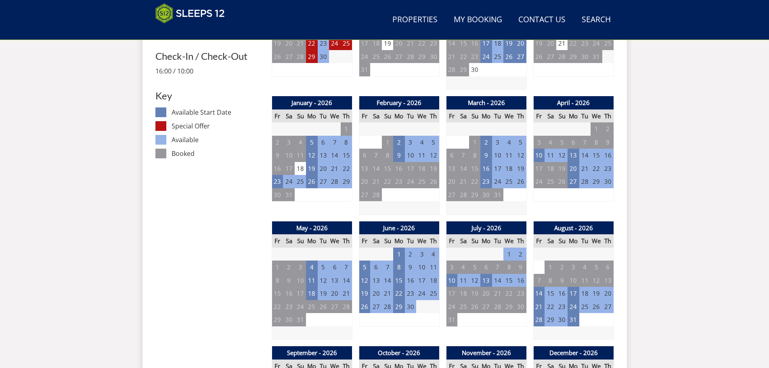
scroll to position [421, 0]
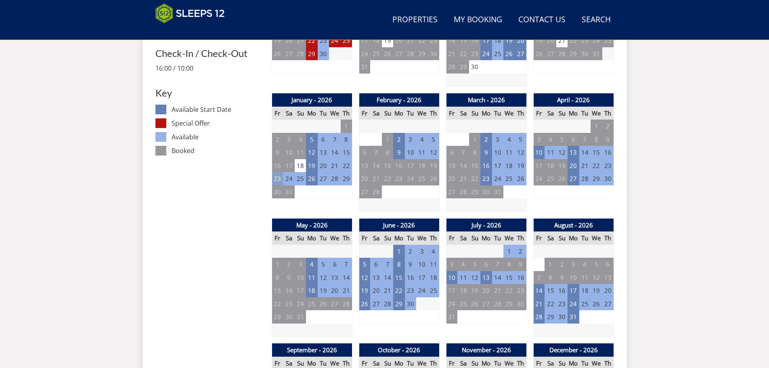
click at [275, 178] on td "23" at bounding box center [277, 178] width 11 height 13
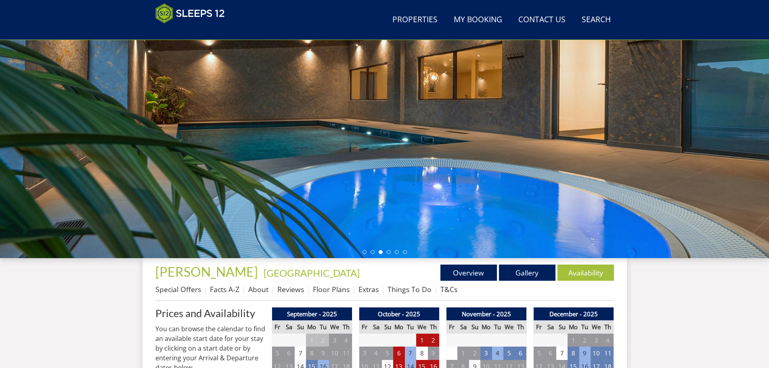
scroll to position [93, 0]
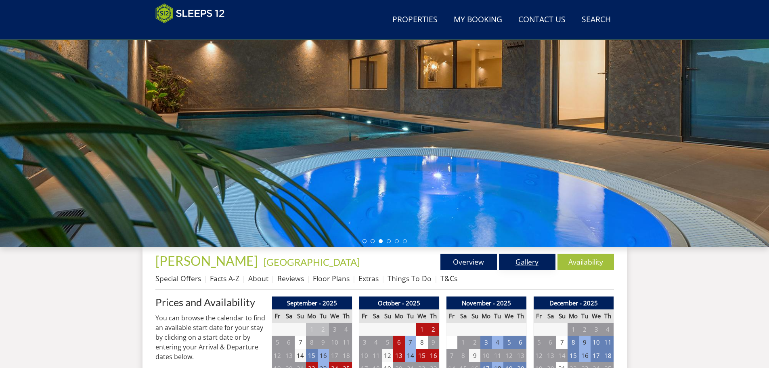
click at [545, 263] on link "Gallery" at bounding box center [527, 262] width 57 height 16
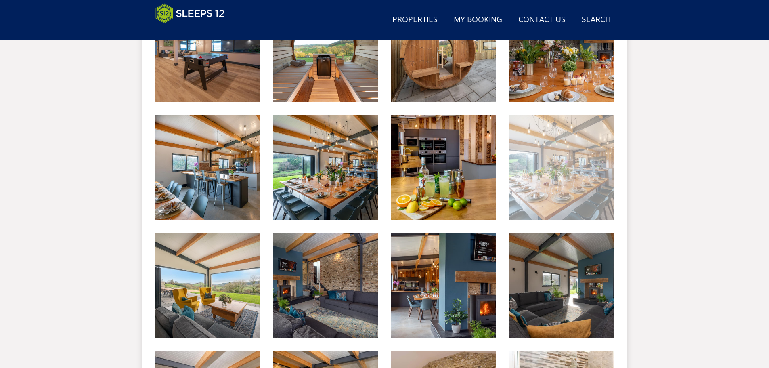
scroll to position [621, 0]
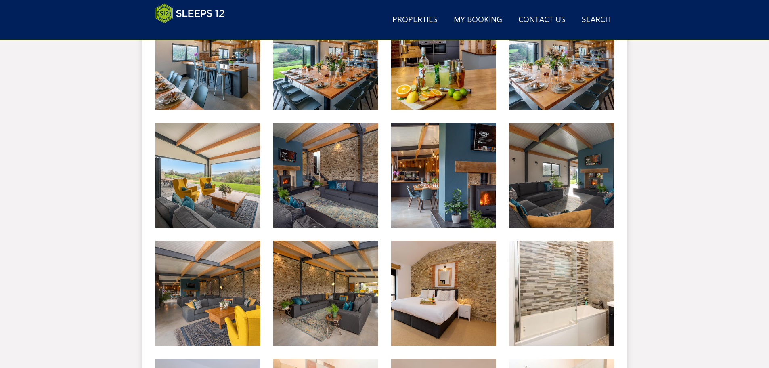
click at [357, 208] on img at bounding box center [325, 175] width 105 height 105
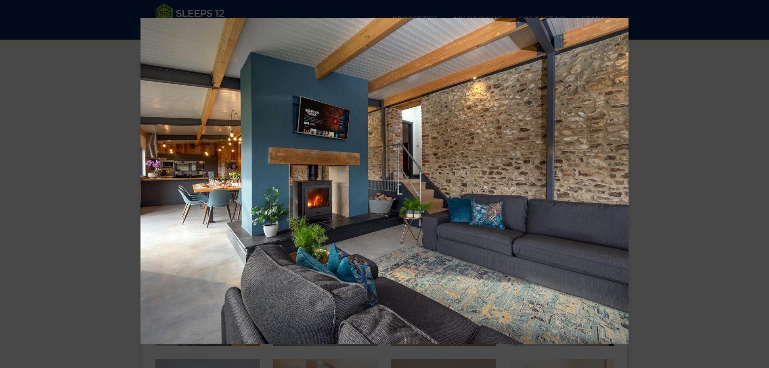
scroll to position [378, 0]
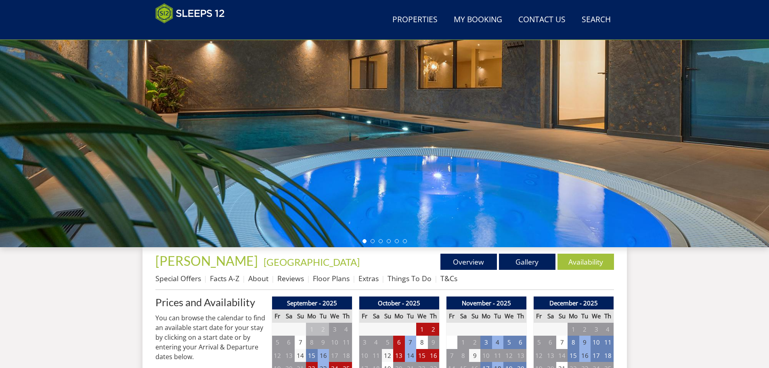
scroll to position [179, 0]
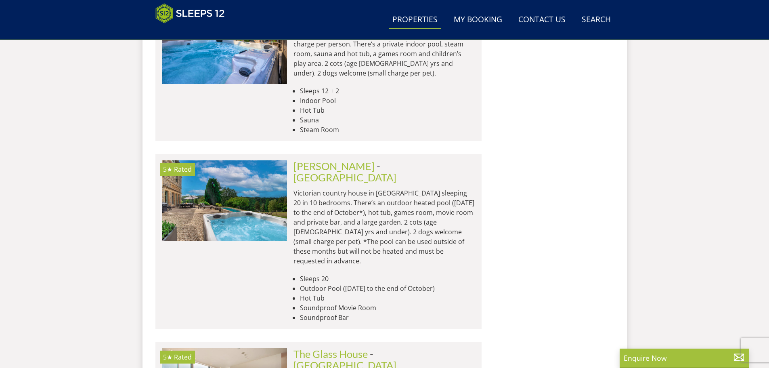
scroll to position [9106, 0]
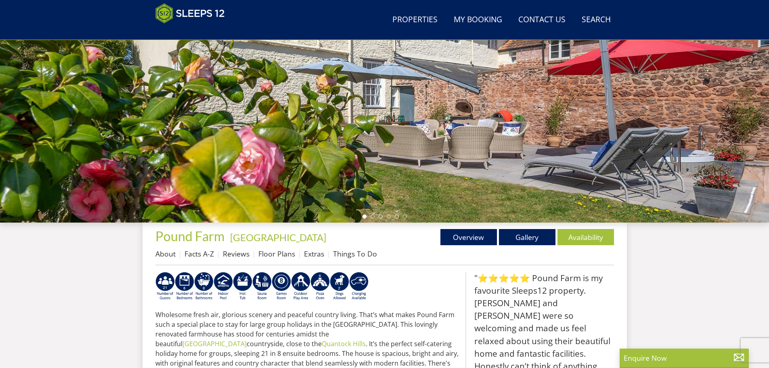
scroll to position [136, 0]
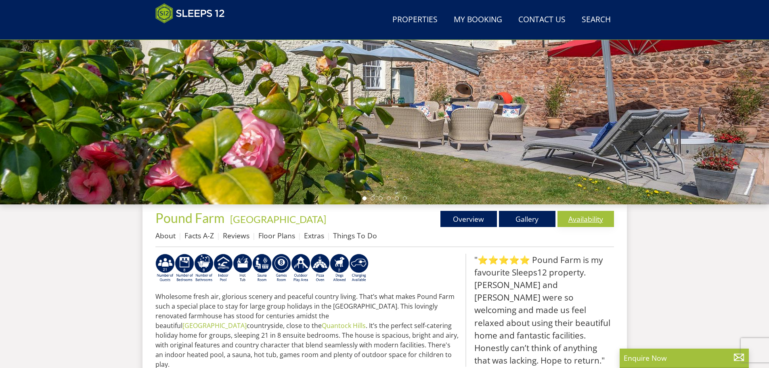
click at [583, 219] on link "Availability" at bounding box center [586, 219] width 57 height 16
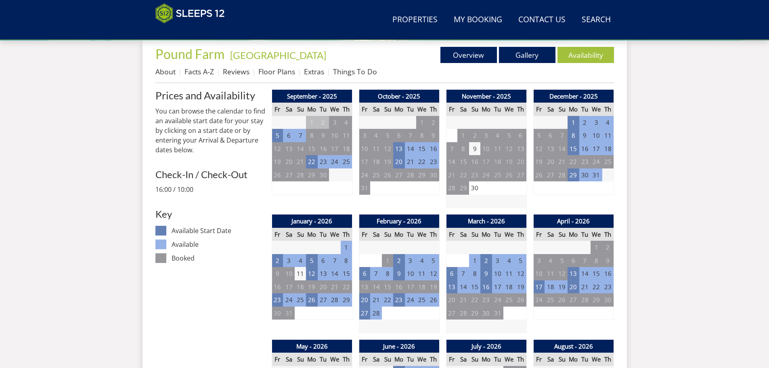
scroll to position [260, 0]
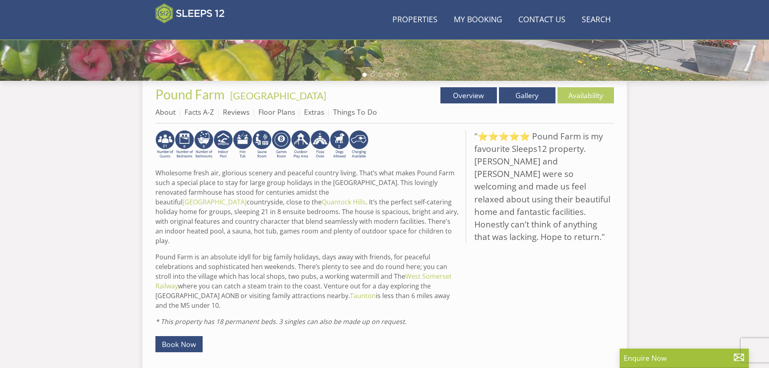
scroll to position [136, 0]
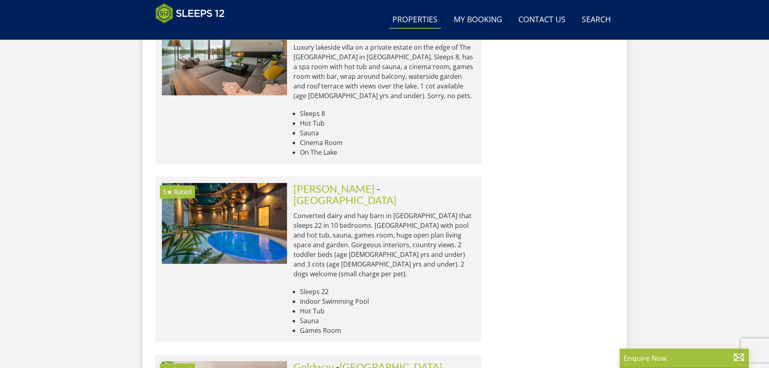
scroll to position [9550, 0]
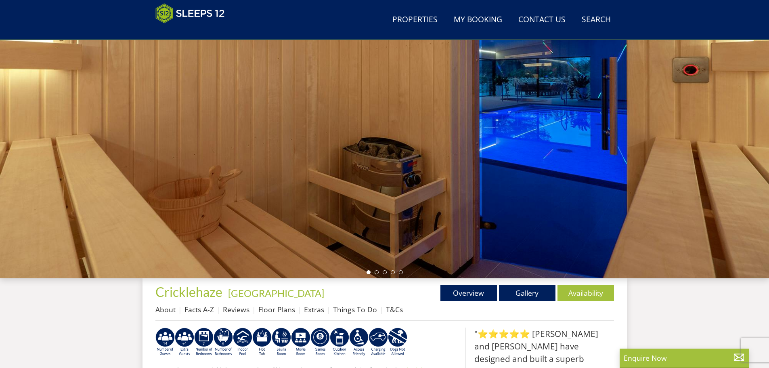
scroll to position [179, 0]
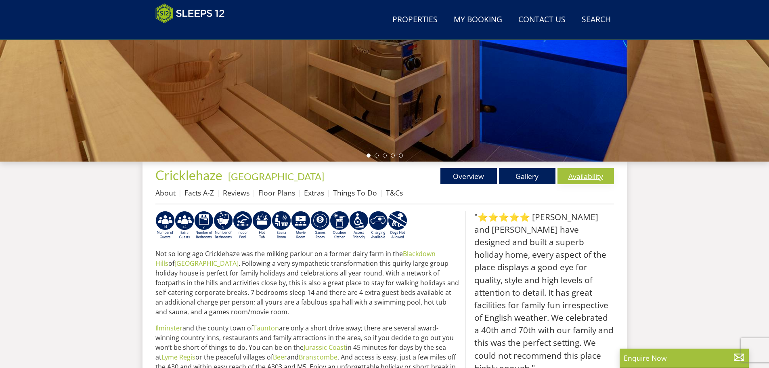
click at [583, 174] on link "Availability" at bounding box center [586, 176] width 57 height 16
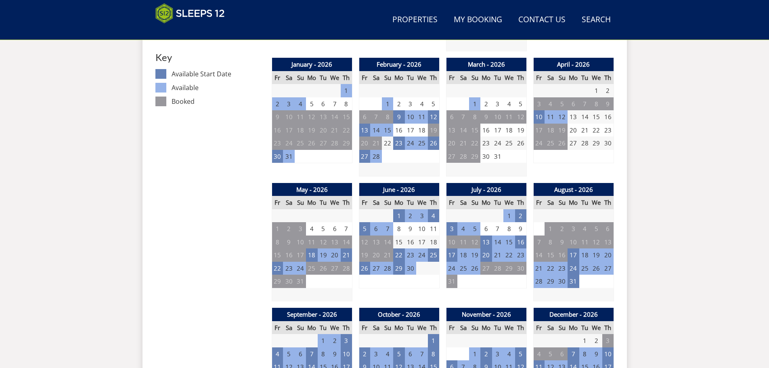
scroll to position [538, 0]
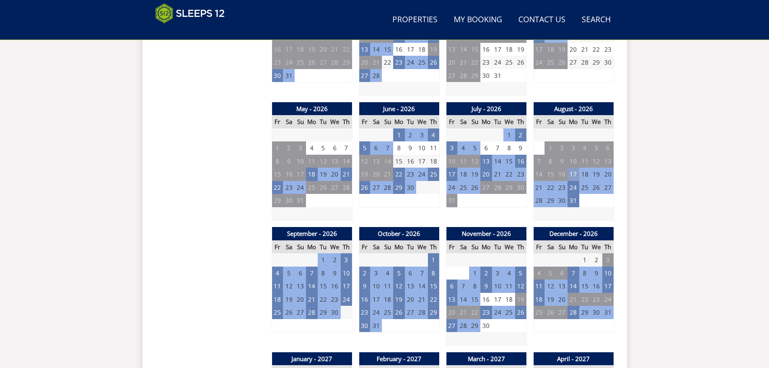
click at [574, 173] on td "17" at bounding box center [573, 174] width 11 height 13
click at [691, 172] on div "Search Menu Properties My Booking Contact Us 01823 665500 Search Check Availabi…" at bounding box center [384, 294] width 769 height 1628
drag, startPoint x: 574, startPoint y: 186, endPoint x: 619, endPoint y: 184, distance: 45.3
click at [575, 185] on td "24" at bounding box center [573, 187] width 11 height 13
click at [677, 182] on div "Search Menu Properties My Booking Contact Us 01823 665500 Search Check Availabi…" at bounding box center [384, 294] width 769 height 1628
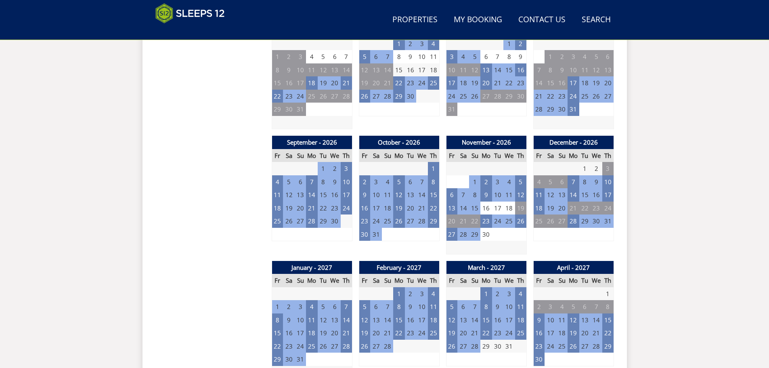
scroll to position [659, 0]
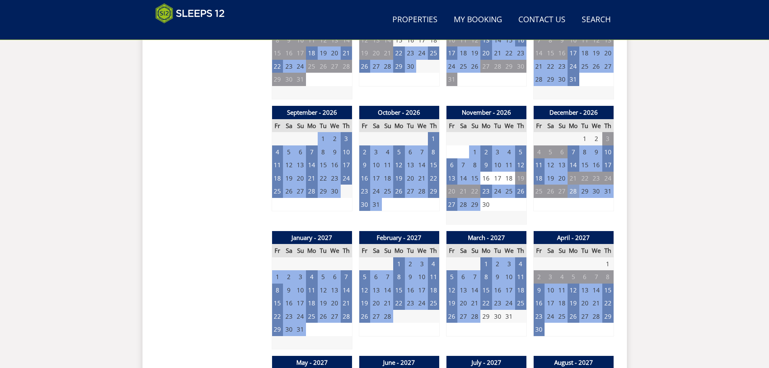
click at [573, 190] on td "28" at bounding box center [573, 191] width 11 height 13
click at [664, 192] on div "Search Menu Properties My Booking Contact Us 01823 665500 Search Check Availabi…" at bounding box center [384, 173] width 769 height 1628
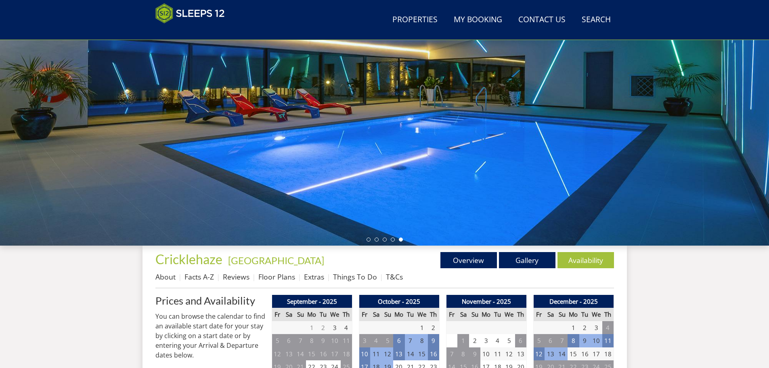
scroll to position [13, 0]
